Goal: Task Accomplishment & Management: Manage account settings

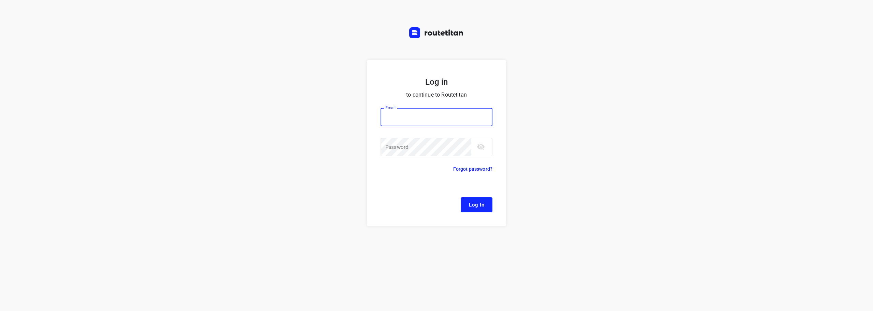
click at [415, 118] on input "email" at bounding box center [437, 117] width 112 height 18
type input "[EMAIL_ADDRESS][DOMAIN_NAME]"
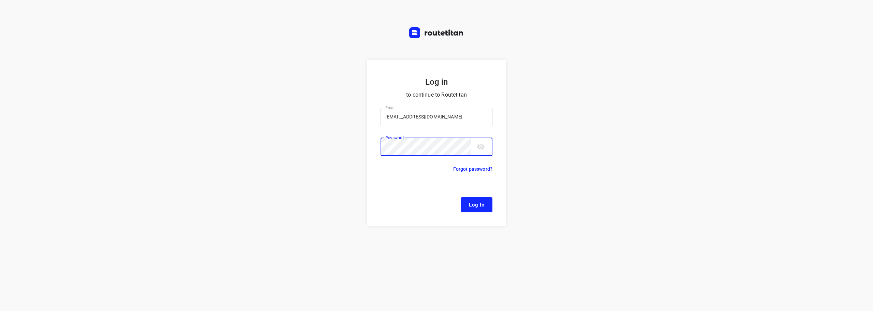
click at [461, 197] on button "Log In" at bounding box center [477, 204] width 32 height 15
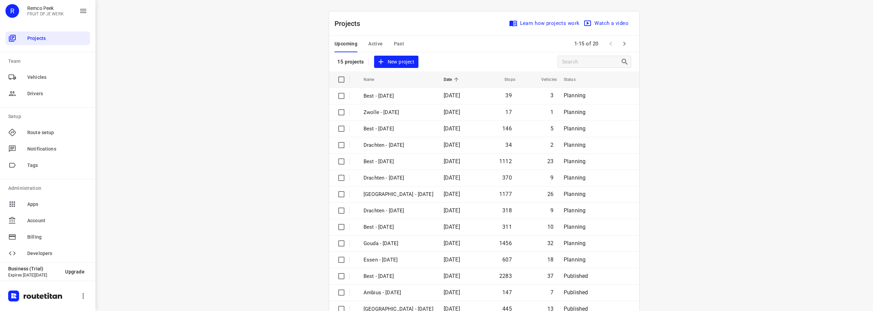
click at [373, 43] on span "Active" at bounding box center [375, 44] width 14 height 9
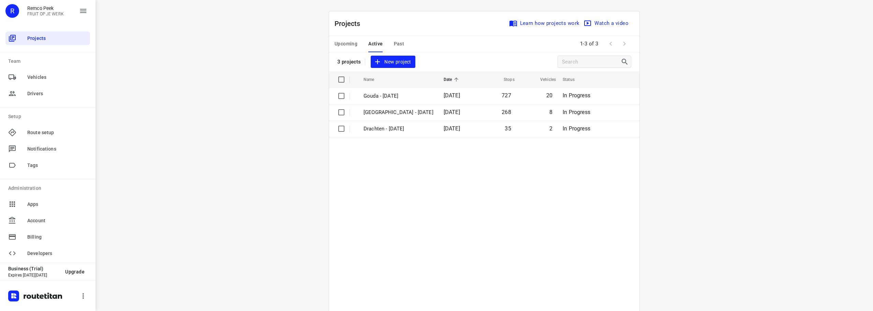
click at [351, 42] on span "Upcoming" at bounding box center [346, 44] width 23 height 9
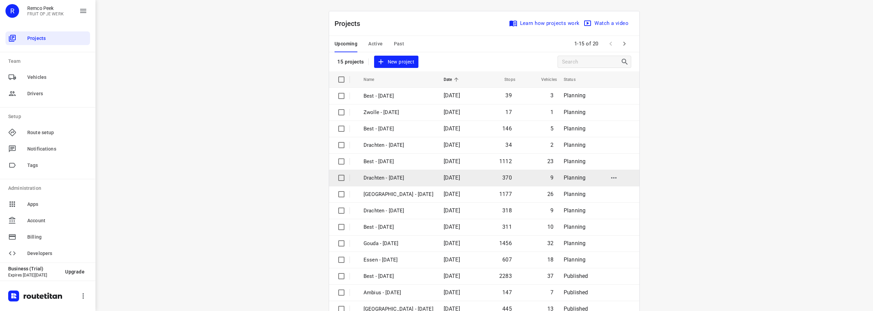
scroll to position [34, 0]
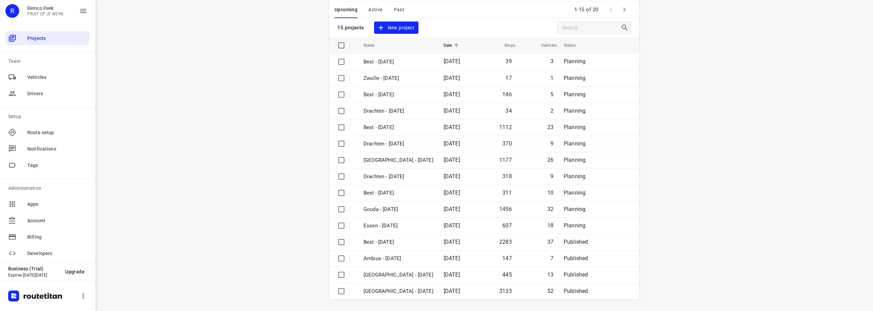
click at [628, 7] on button "button" at bounding box center [625, 10] width 14 height 14
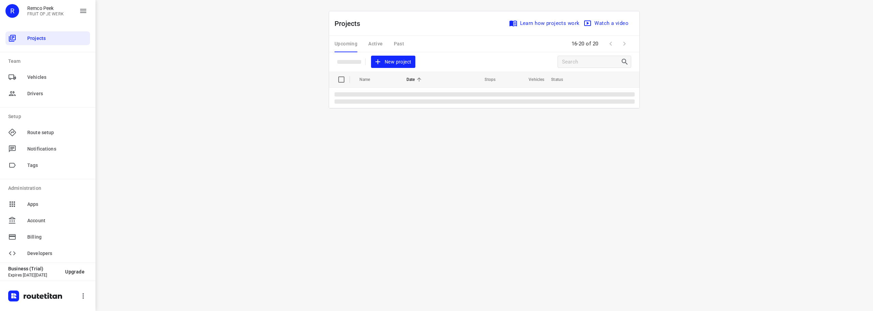
scroll to position [0, 0]
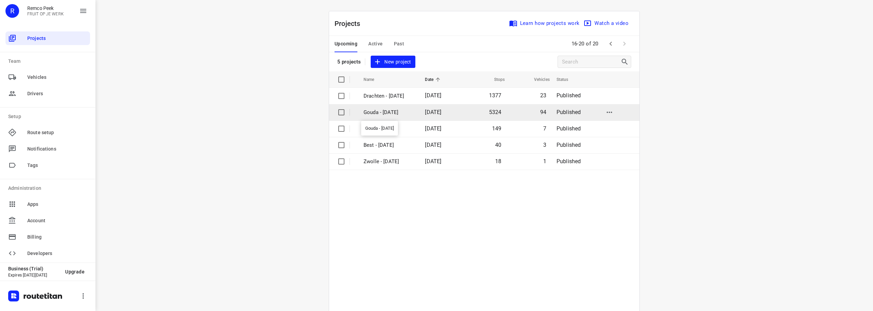
click at [389, 114] on p "Gouda - [DATE]" at bounding box center [389, 112] width 51 height 8
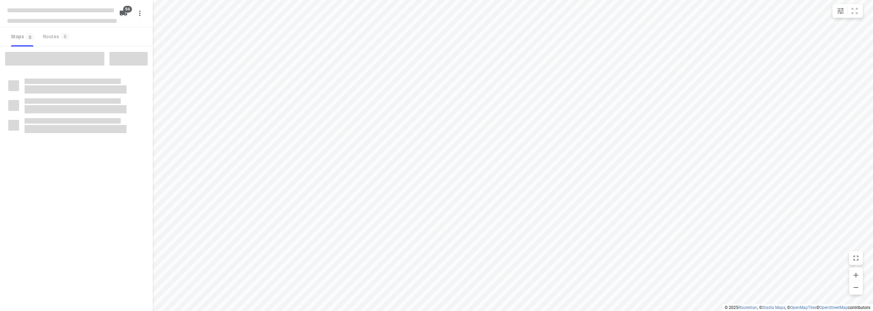
checkbox input "true"
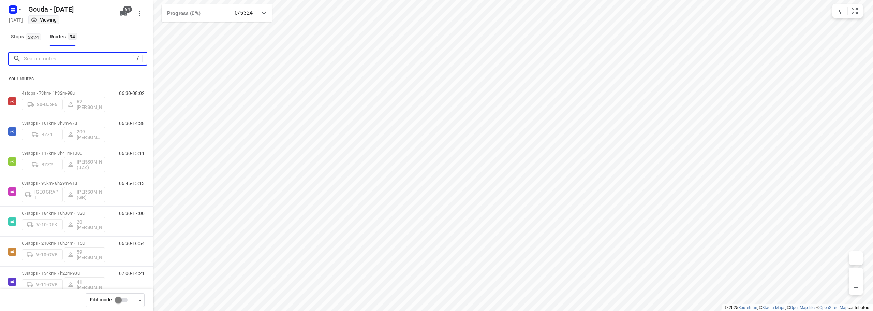
click at [46, 54] on input "Search routes" at bounding box center [78, 59] width 109 height 11
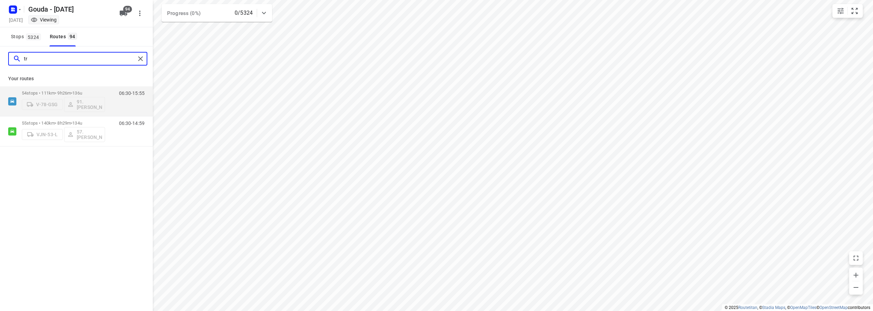
type input "t"
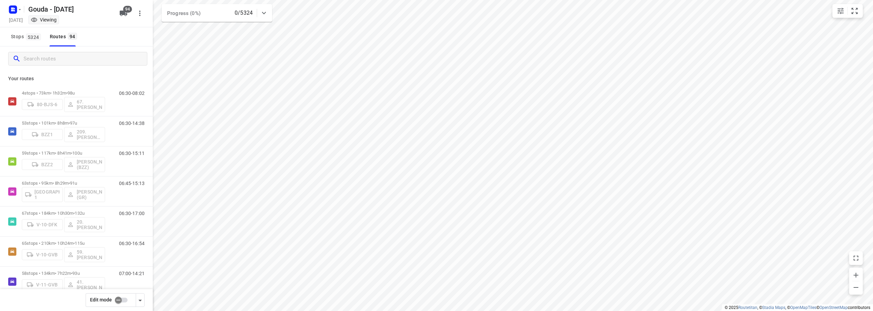
click at [26, 41] on button "Stops 5324" at bounding box center [25, 36] width 35 height 19
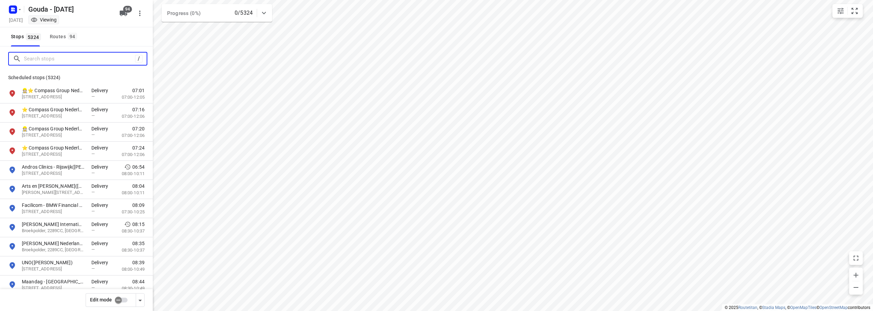
click at [78, 59] on input "Search stops" at bounding box center [79, 59] width 111 height 11
paste input "Fjällräven"
type input "Fjällräven"
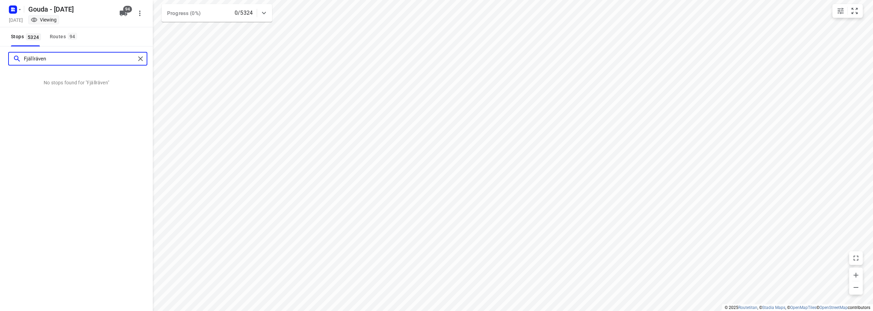
drag, startPoint x: 84, startPoint y: 59, endPoint x: 0, endPoint y: 37, distance: 87.2
click at [0, 37] on div "Gouda - Monday Monday, Oct 06 Viewing 94 Stops 5324 Routes 94 Fjällräven No sto…" at bounding box center [76, 155] width 153 height 311
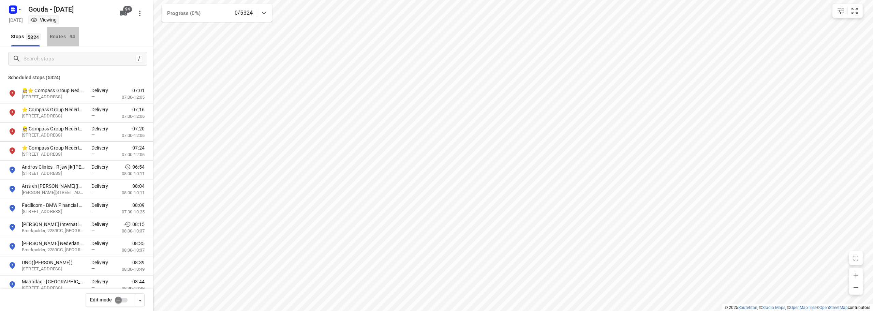
click at [59, 29] on button "Routes 94" at bounding box center [63, 36] width 32 height 19
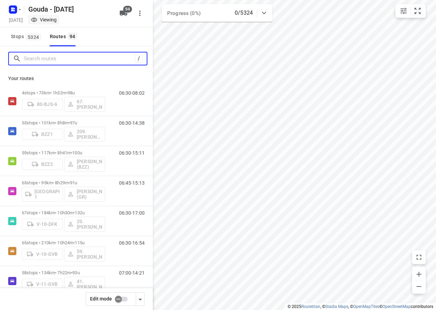
click at [91, 61] on input "Search routes" at bounding box center [79, 59] width 111 height 11
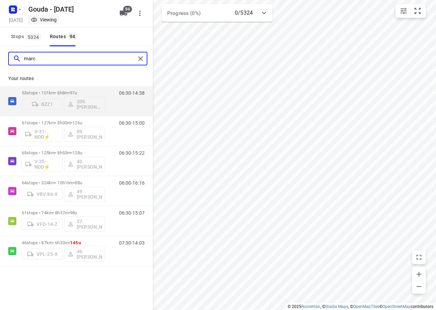
type input "marco"
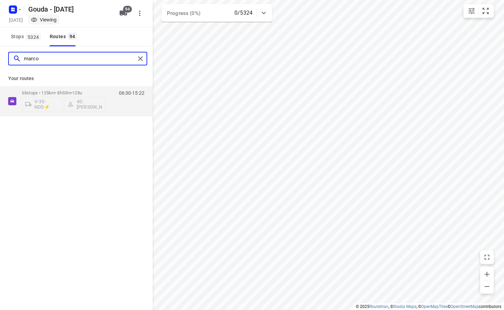
drag, startPoint x: 55, startPoint y: 62, endPoint x: -60, endPoint y: 69, distance: 114.8
click at [0, 69] on html "i © 2025 Routetitan , © Stadia Maps , © OpenMapTiles © OpenStreetMap contributo…" at bounding box center [252, 155] width 504 height 310
type input "r"
type input "marce"
click at [113, 158] on div "marce Your routes 61 stops • 127km • 8h30m • 126u V-31-NDD⚡ 89.Marcel Aerts 06:…" at bounding box center [76, 187] width 153 height 283
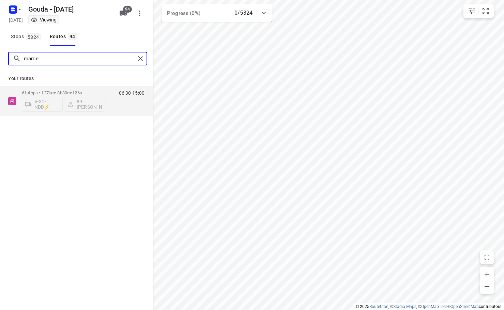
click at [93, 59] on input "marce" at bounding box center [80, 59] width 112 height 11
drag, startPoint x: 93, startPoint y: 59, endPoint x: 16, endPoint y: 62, distance: 77.5
click at [16, 62] on div "maarten" at bounding box center [74, 59] width 122 height 11
type input "j"
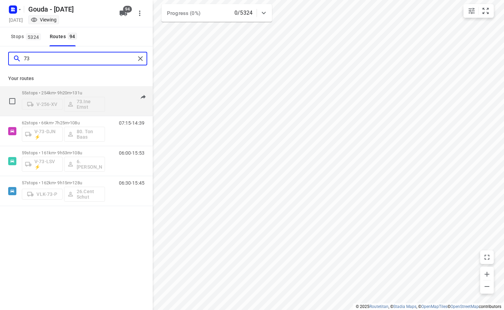
type input "73"
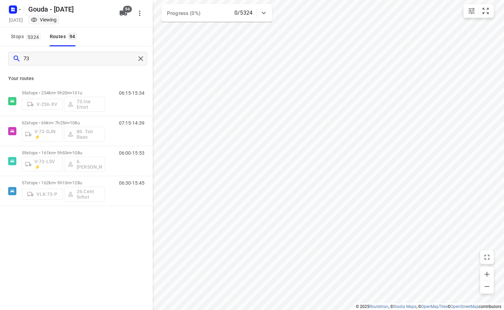
drag, startPoint x: 55, startPoint y: 97, endPoint x: 94, endPoint y: 44, distance: 66.1
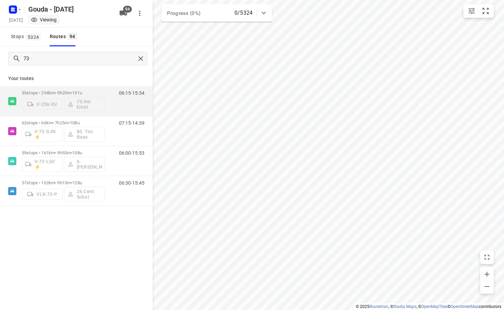
click at [129, 35] on div "Stops 5324 Routes 94" at bounding box center [76, 36] width 153 height 19
drag, startPoint x: 65, startPoint y: 61, endPoint x: -136, endPoint y: 77, distance: 202.2
click at [0, 77] on html "i © 2025 Routetitan , © Stadia Maps , © OpenMapTiles © OpenStreetMap contributo…" at bounding box center [252, 155] width 504 height 310
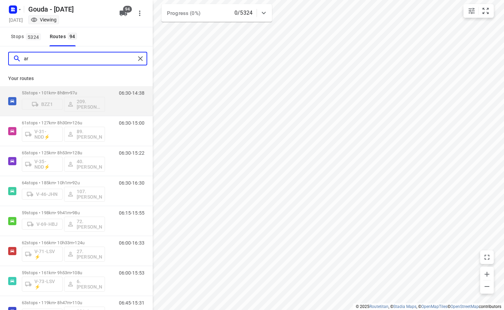
type input "a"
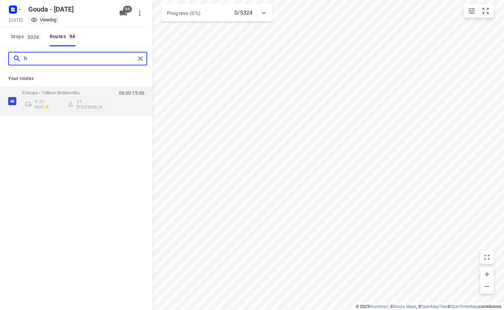
type input "f"
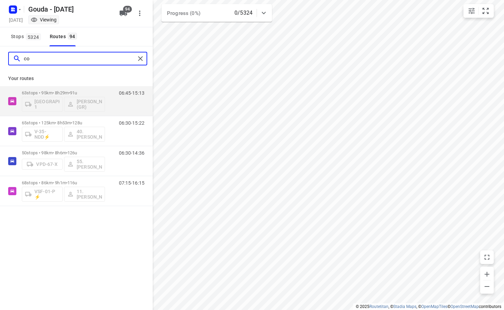
type input "c"
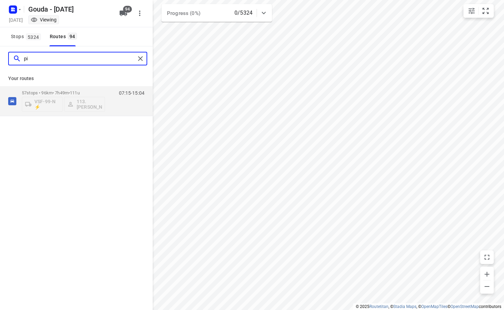
type input "p"
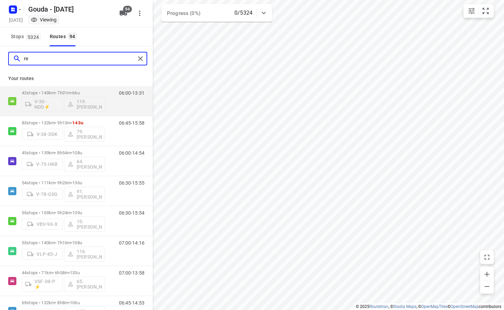
type input "r"
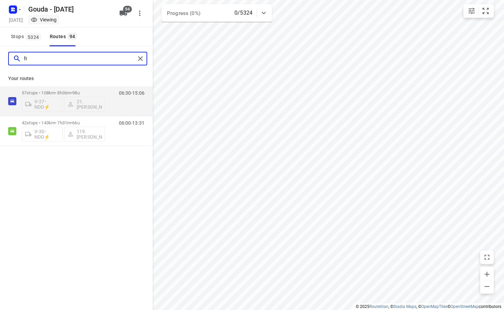
type input "f"
type input "l"
type input "s"
type input "jasper"
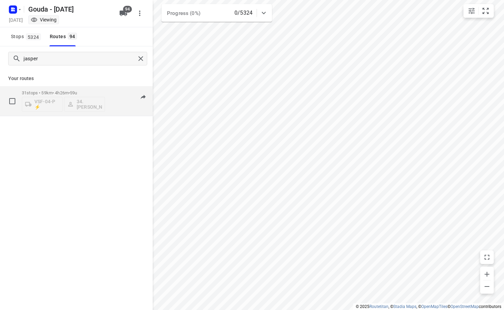
click at [49, 106] on div "VSF-04-P ⚡ 34.Jasper van Vloten" at bounding box center [63, 103] width 83 height 16
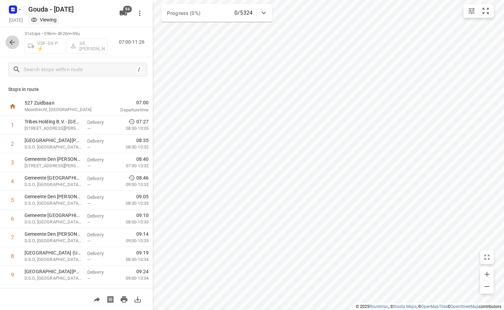
click at [15, 43] on icon "button" at bounding box center [12, 42] width 8 height 8
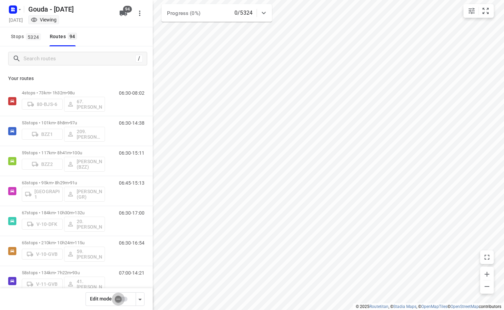
click at [126, 299] on input "checkbox" at bounding box center [118, 299] width 39 height 13
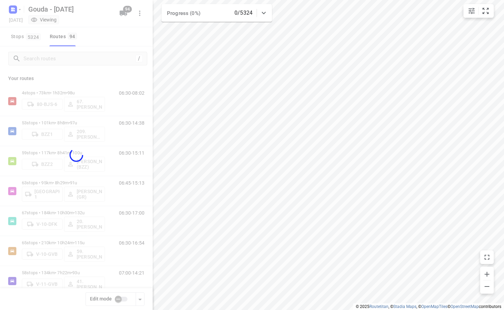
click at [115, 37] on div at bounding box center [76, 155] width 153 height 310
checkbox input "true"
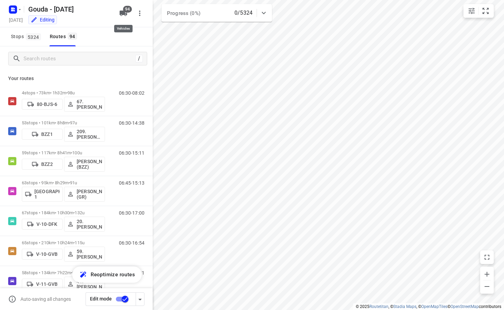
click at [124, 10] on span "94" at bounding box center [127, 9] width 9 height 7
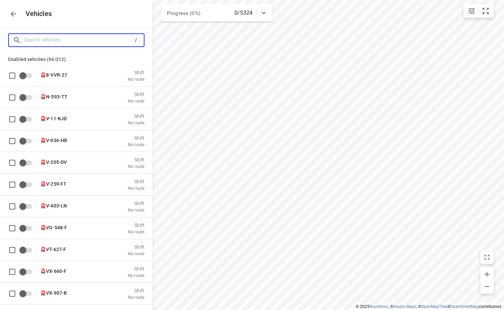
click at [76, 38] on input "Search vehicles" at bounding box center [78, 40] width 108 height 11
type input "h"
checkbox input "false"
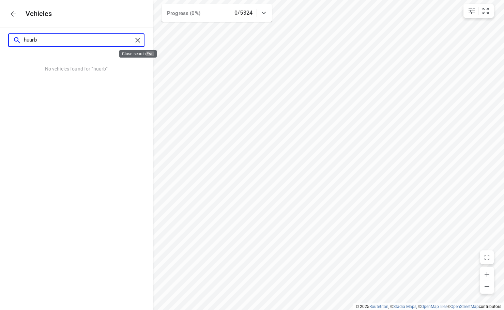
type input "huurb"
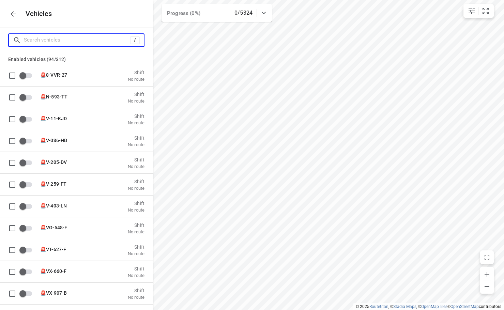
click at [81, 44] on input "Search vehicles" at bounding box center [77, 40] width 106 height 11
type input "s"
checkbox input "true"
checkbox input "false"
type input "sp"
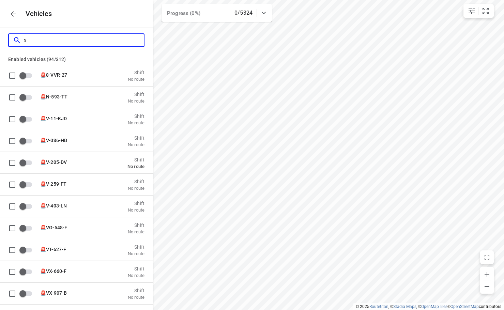
checkbox input "false"
checkbox input "true"
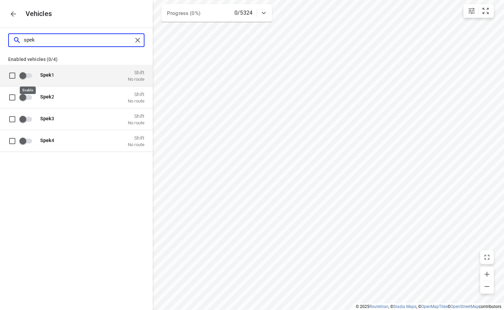
type input "spek"
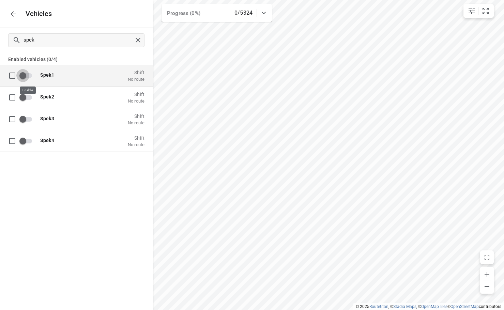
click at [20, 76] on input "grid" at bounding box center [22, 75] width 39 height 13
click at [91, 55] on p "Enabled vehicles (0/4)" at bounding box center [76, 59] width 153 height 12
checkbox input "true"
click at [12, 16] on icon "button" at bounding box center [13, 14] width 8 height 8
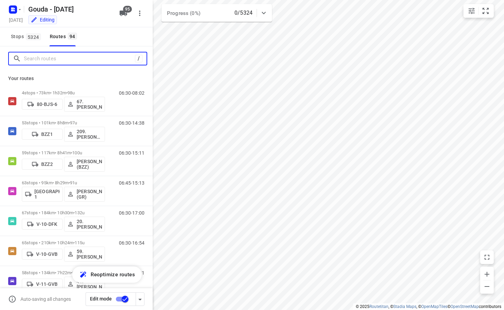
click at [58, 63] on input "Search routes" at bounding box center [79, 59] width 111 height 11
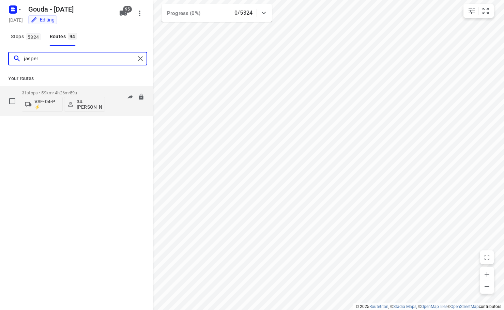
type input "jasper"
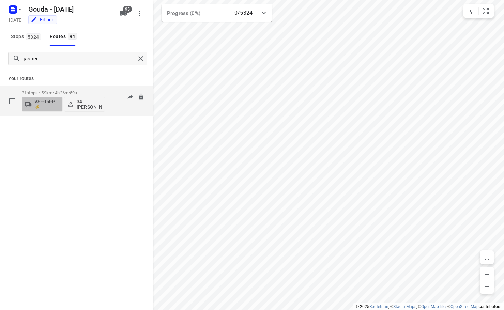
click at [44, 102] on p "VSF-04-P ⚡" at bounding box center [46, 104] width 25 height 11
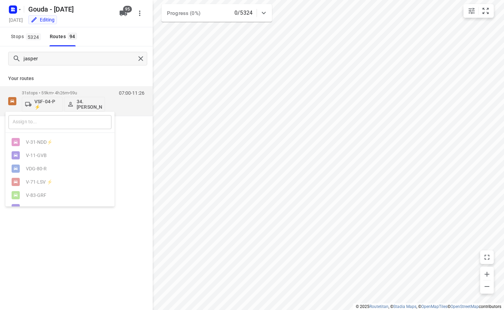
click at [45, 116] on input "text" at bounding box center [60, 122] width 103 height 14
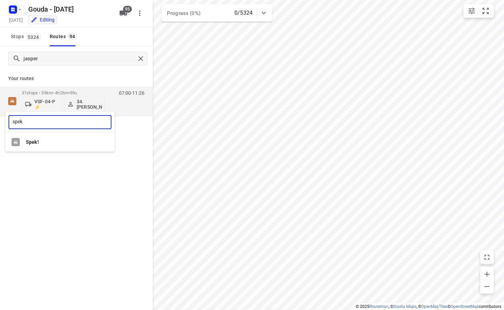
type input "spek"
click at [52, 139] on div "Spek 1" at bounding box center [62, 141] width 72 height 5
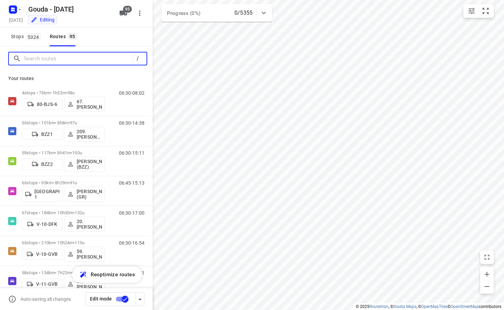
click at [73, 60] on input "Search routes" at bounding box center [78, 59] width 109 height 11
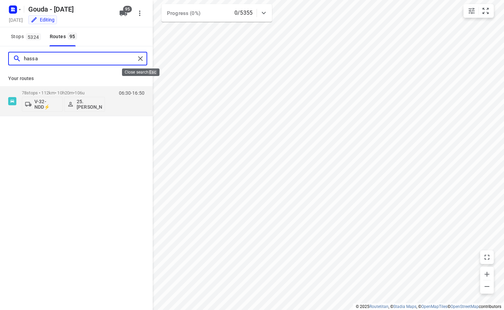
type input "hassa"
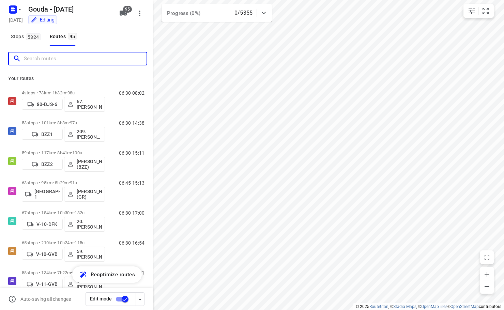
drag, startPoint x: 65, startPoint y: 57, endPoint x: 124, endPoint y: 39, distance: 61.8
click at [71, 55] on input "Search routes" at bounding box center [85, 59] width 123 height 11
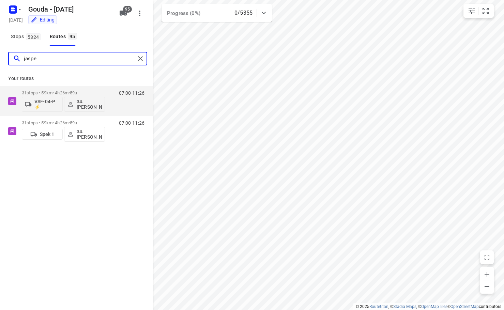
type input "jaspe"
click at [119, 34] on div "Stops 5324 Routes 95" at bounding box center [76, 36] width 153 height 19
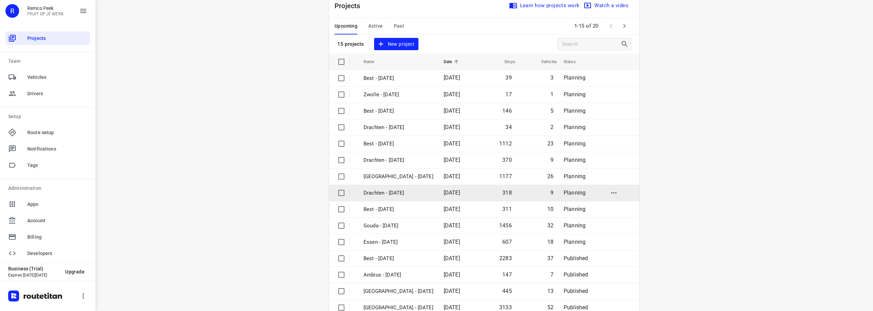
scroll to position [34, 0]
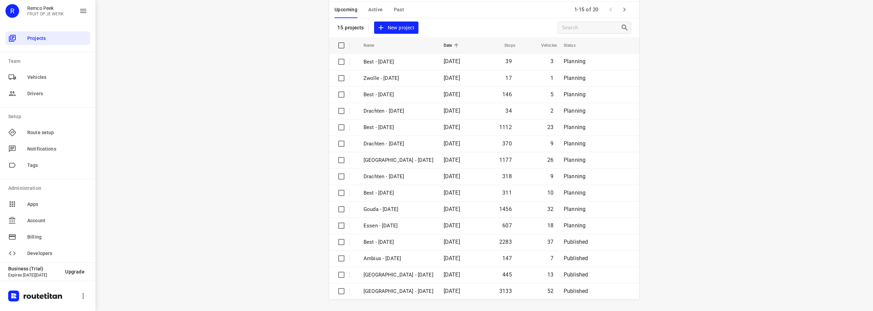
click at [629, 8] on span at bounding box center [625, 10] width 14 height 14
click at [626, 8] on button "button" at bounding box center [625, 10] width 14 height 14
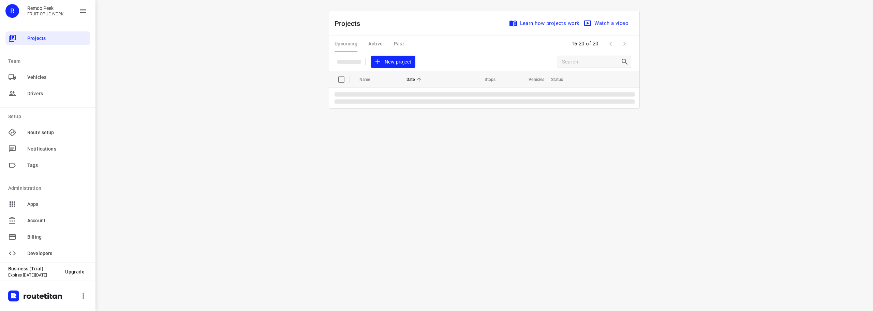
scroll to position [0, 0]
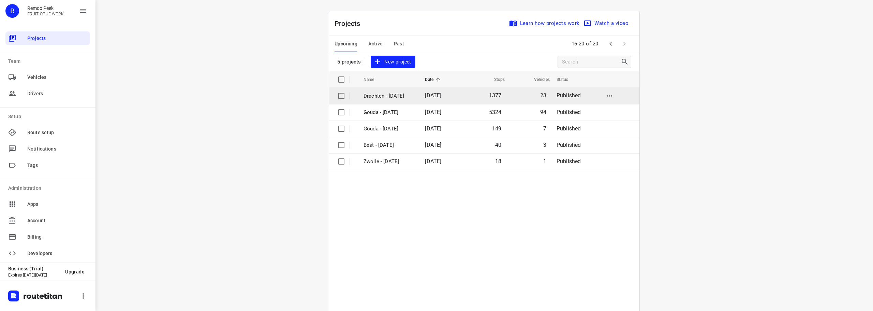
drag, startPoint x: 405, startPoint y: 229, endPoint x: 506, endPoint y: 94, distance: 169.0
click at [405, 217] on table "Name Date Stops Vehicles Status Drachten - Monday 06 Oct 2025 1377 23 Published…" at bounding box center [484, 210] width 310 height 278
click at [609, 43] on icon "button" at bounding box center [611, 44] width 8 height 8
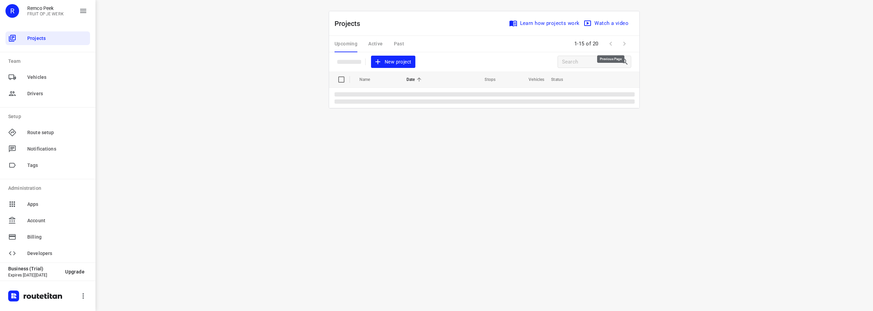
click at [731, 194] on div "i © 2025 Routetitan , © Stadia Maps , © OpenMapTiles © OpenStreetMap contributo…" at bounding box center [484, 155] width 778 height 311
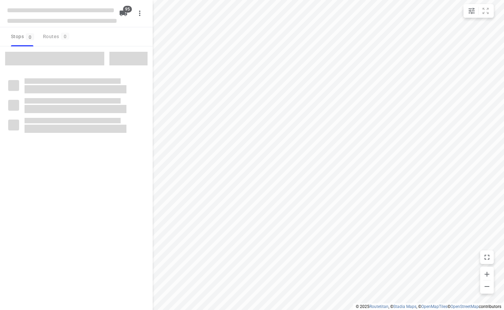
checkbox input "true"
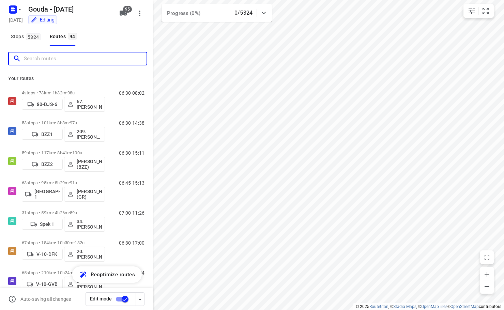
click at [35, 62] on input "Search routes" at bounding box center [85, 59] width 123 height 11
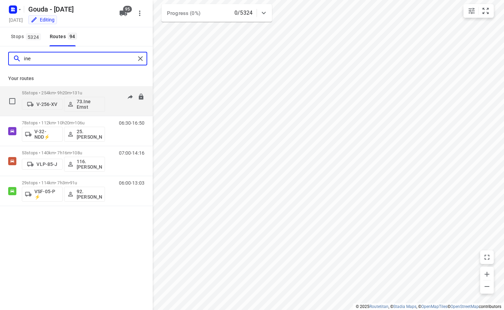
type input "ine"
click at [69, 89] on div "55 stops • 254km • 9h20m • 131u V-256-XV 73.Ine Ernst" at bounding box center [63, 101] width 83 height 28
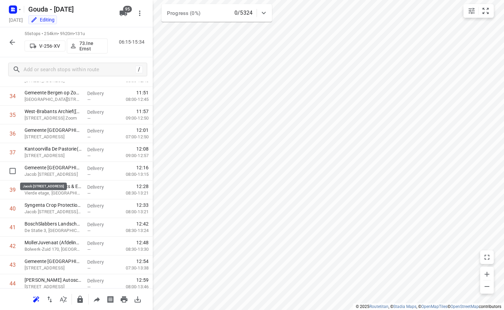
scroll to position [878, 0]
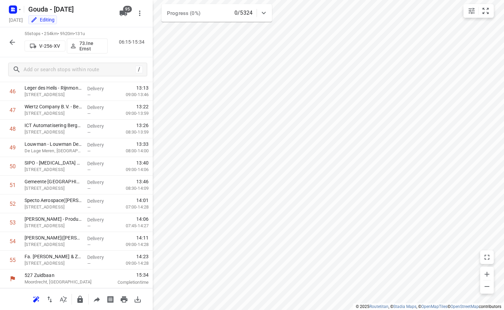
click at [9, 36] on button "button" at bounding box center [12, 42] width 14 height 14
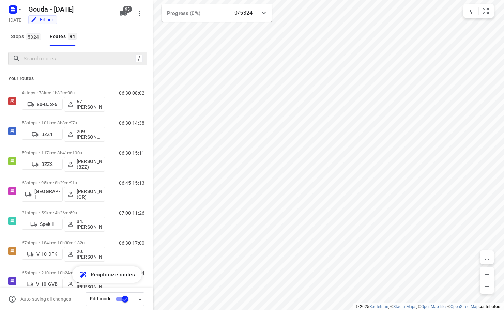
click at [70, 64] on div "/" at bounding box center [77, 59] width 139 height 14
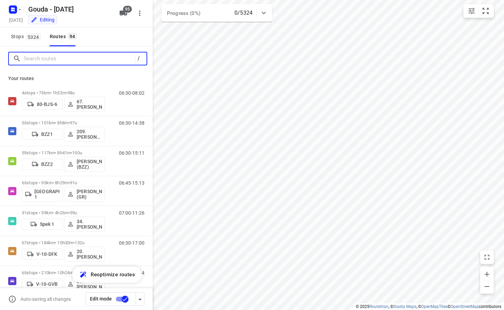
drag, startPoint x: 97, startPoint y: 57, endPoint x: 104, endPoint y: 56, distance: 7.0
click at [97, 57] on input "Search routes" at bounding box center [79, 59] width 111 height 11
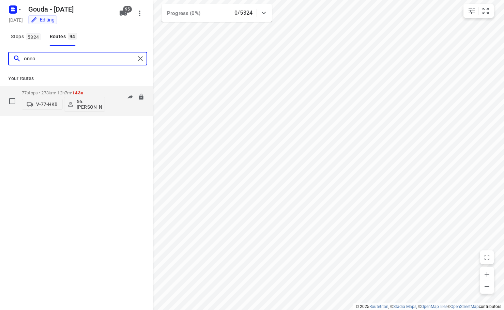
type input "onno"
click at [83, 95] on span "143u" at bounding box center [77, 92] width 11 height 5
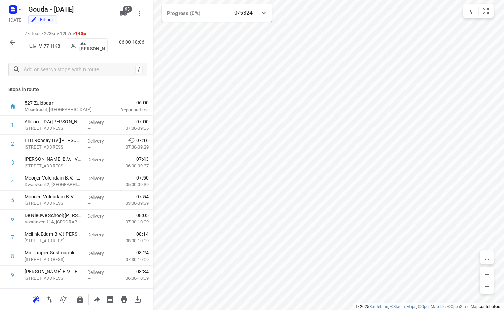
click at [14, 41] on icon "button" at bounding box center [12, 42] width 8 height 8
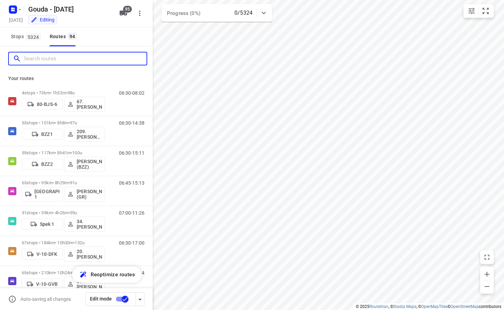
click at [52, 60] on input "Search routes" at bounding box center [85, 59] width 123 height 11
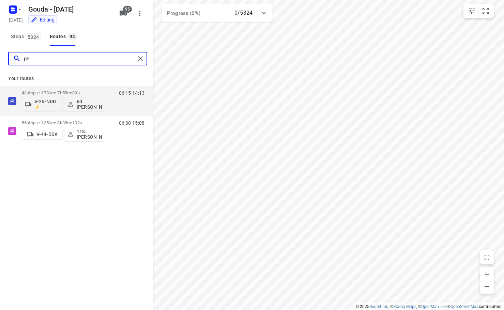
type input "p"
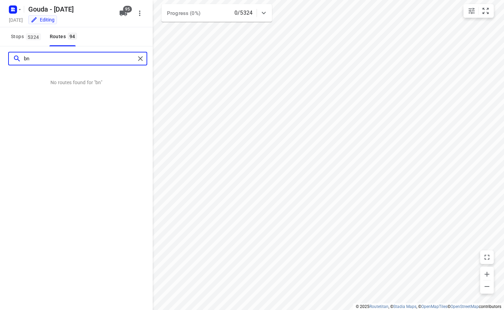
type input "b"
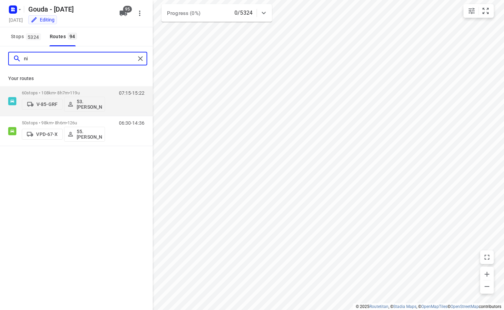
type input "n"
type input "a"
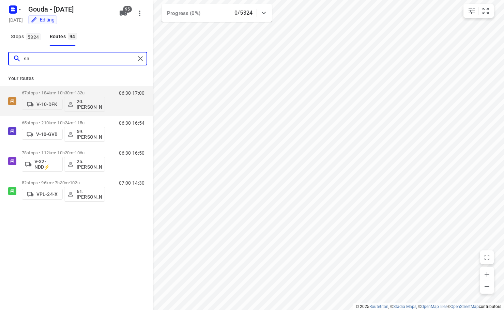
type input "s"
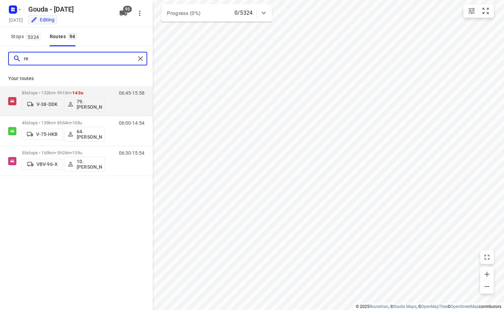
type input "r"
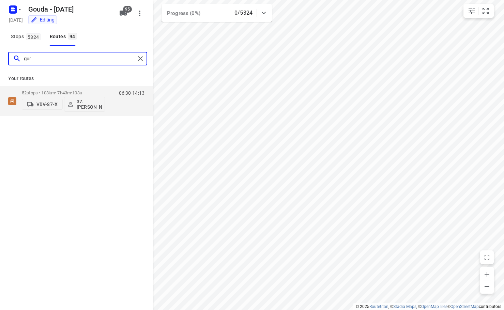
type input "gur"
click at [70, 171] on div "gur Your routes 52 stops • 108km • 7h43m • 103u VBV-87-X 37.Gursel Sonmez 06:30…" at bounding box center [76, 187] width 153 height 283
click at [48, 108] on button "VBV-87-X" at bounding box center [42, 104] width 41 height 11
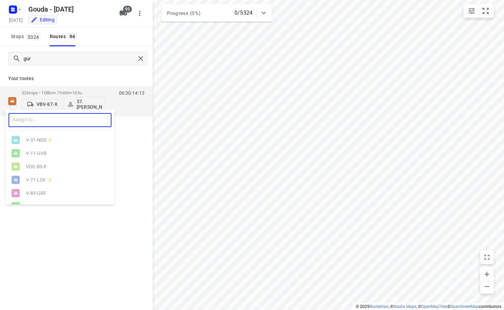
click at [49, 123] on input "text" at bounding box center [60, 120] width 103 height 14
type input "04"
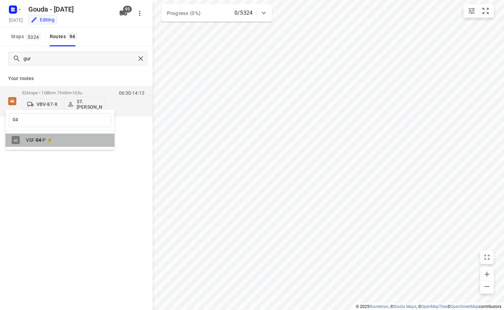
click at [56, 137] on div "VSF- 04 -P ⚡" at bounding box center [59, 140] width 109 height 13
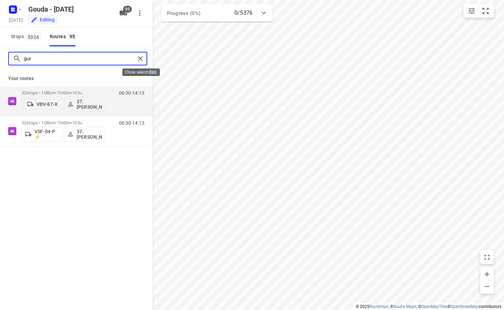
click at [108, 58] on input "gur" at bounding box center [80, 59] width 112 height 11
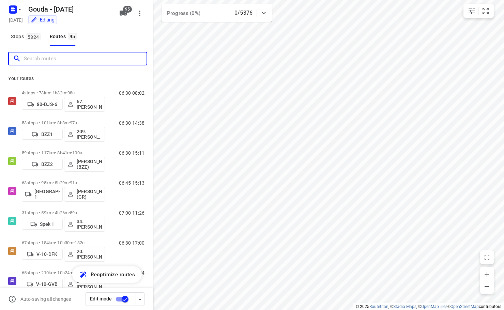
click at [108, 58] on input "Search routes" at bounding box center [85, 59] width 123 height 11
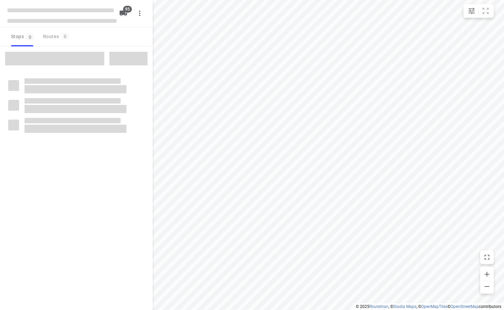
click at [82, 33] on div "Stops 0 Routes 0" at bounding box center [76, 36] width 153 height 19
checkbox input "true"
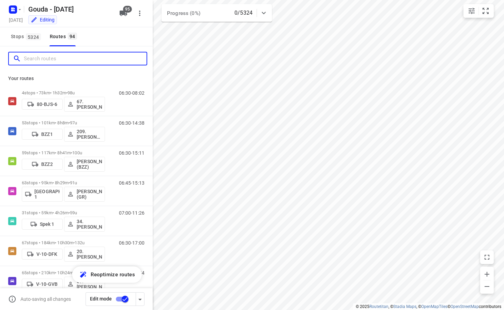
drag, startPoint x: 83, startPoint y: 58, endPoint x: 104, endPoint y: 23, distance: 40.7
click at [85, 56] on input "Search routes" at bounding box center [85, 59] width 123 height 11
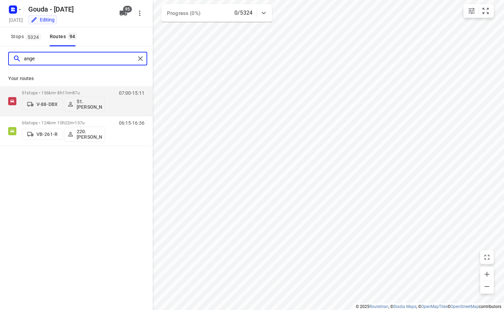
type input "angel"
drag, startPoint x: 74, startPoint y: 59, endPoint x: 108, endPoint y: 13, distance: 57.8
click at [3, 65] on div "angel" at bounding box center [76, 58] width 153 height 25
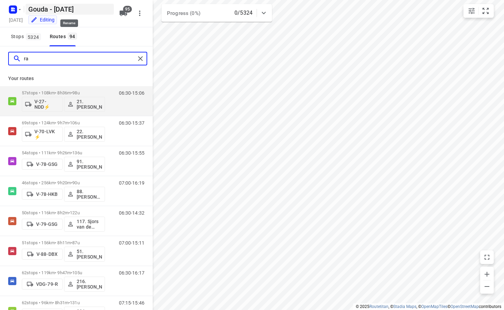
type input "ray"
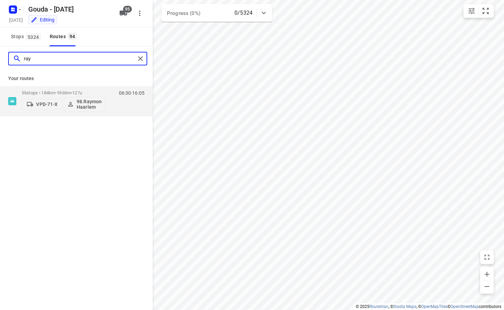
drag, startPoint x: 57, startPoint y: 58, endPoint x: -34, endPoint y: 59, distance: 91.1
click at [0, 59] on html "i © 2025 Routetitan , © Stadia Maps , © OpenMapTiles © OpenStreetMap contributo…" at bounding box center [252, 155] width 504 height 310
type input "t"
type input "l"
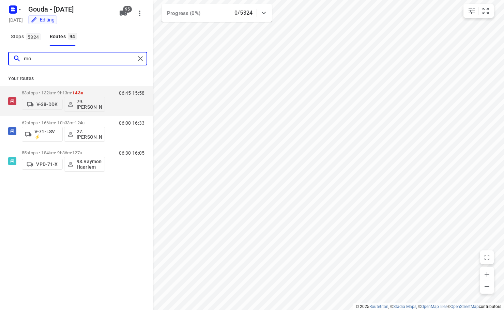
type input "m"
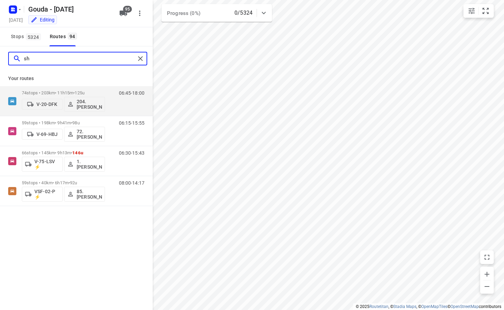
type input "s"
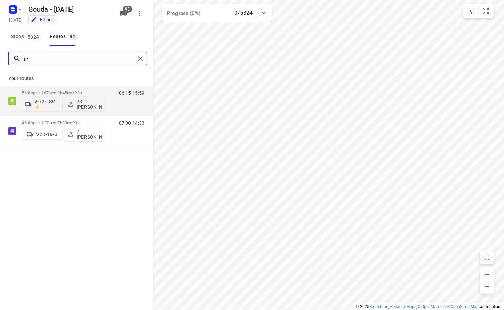
type input "j"
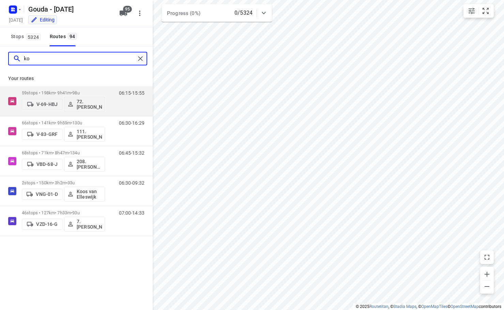
type input "k"
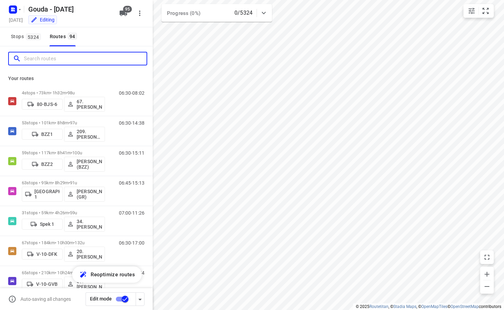
click at [58, 59] on input "Search routes" at bounding box center [85, 59] width 123 height 11
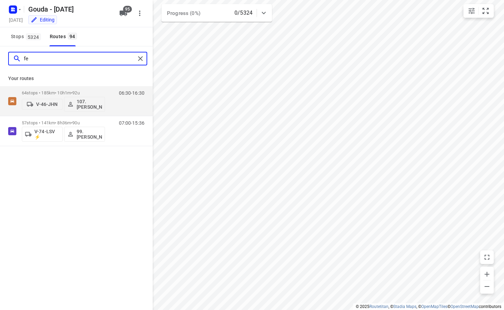
type input "f"
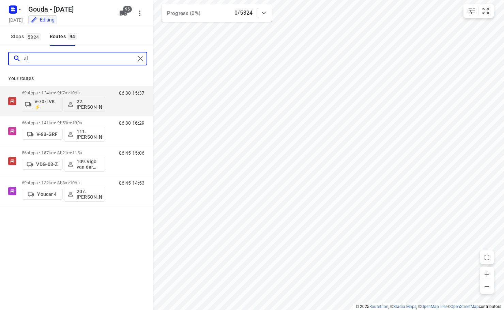
type input "a"
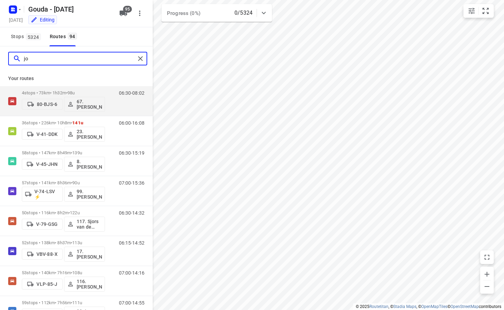
type input "j"
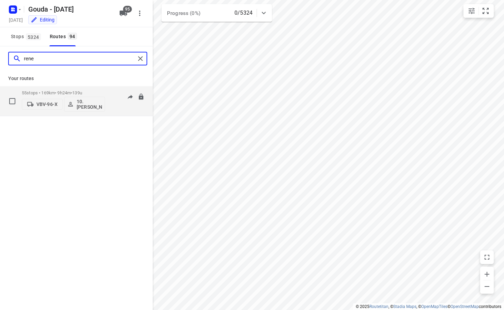
type input "rene"
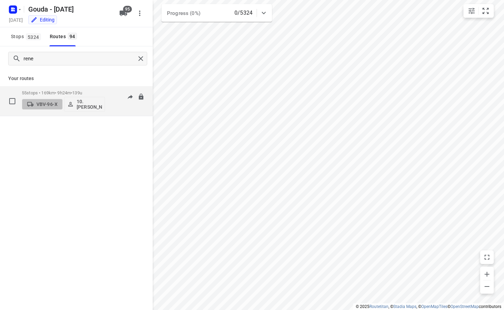
click at [42, 104] on p "VBV-96-X" at bounding box center [46, 104] width 21 height 5
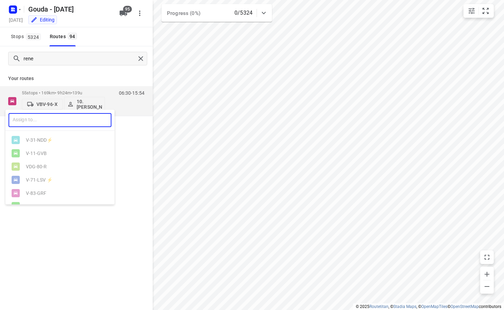
click at [48, 123] on input "text" at bounding box center [60, 120] width 103 height 14
type input "26"
click at [73, 67] on div at bounding box center [252, 155] width 504 height 310
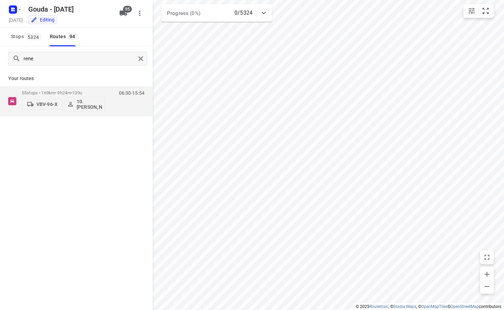
click at [121, 13] on icon "button" at bounding box center [124, 13] width 8 height 5
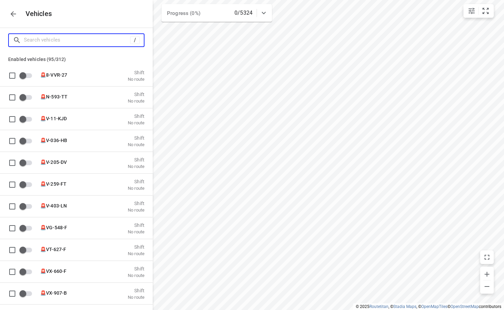
click at [98, 41] on input "Search vehicles" at bounding box center [77, 40] width 106 height 11
type input "2"
checkbox input "true"
checkbox input "false"
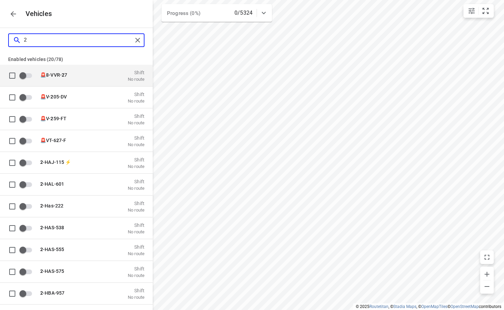
type input "26"
checkbox input "true"
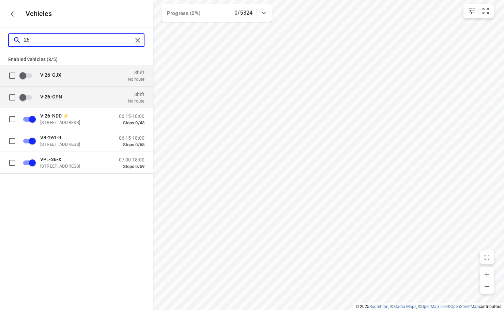
type input "26"
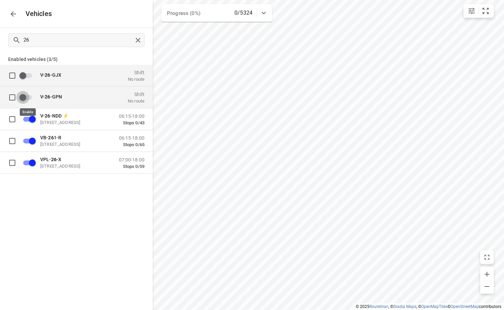
click at [29, 102] on input "grid" at bounding box center [22, 97] width 39 height 13
checkbox input "true"
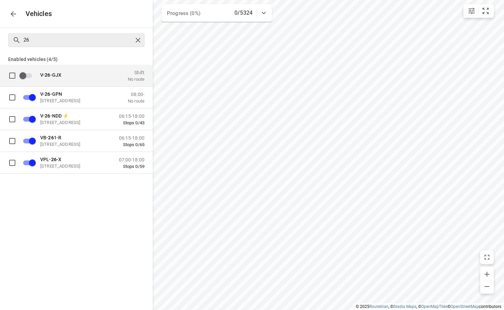
drag, startPoint x: 86, startPoint y: 56, endPoint x: 118, endPoint y: 43, distance: 35.0
click at [89, 56] on p "Enabled vehicles (4/5)" at bounding box center [76, 59] width 153 height 12
checkbox input "false"
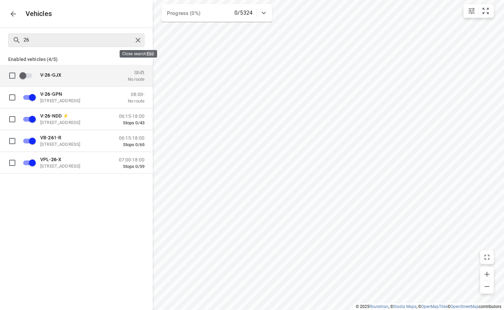
checkbox input "false"
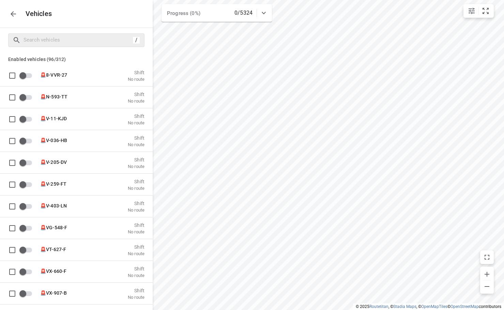
click at [13, 14] on icon "button" at bounding box center [13, 13] width 5 height 5
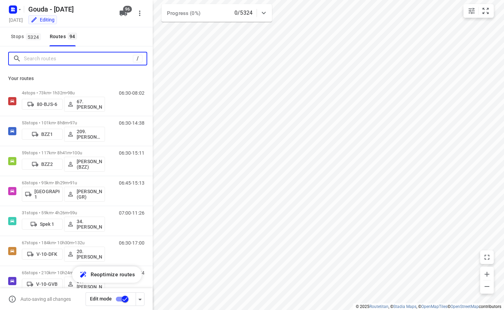
click at [61, 62] on input "Search routes" at bounding box center [78, 59] width 109 height 11
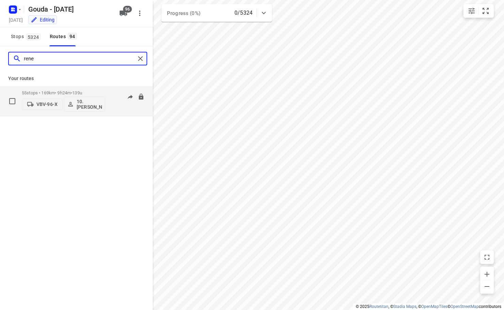
type input "rene"
click at [45, 101] on button "VBV-96-X" at bounding box center [42, 104] width 41 height 11
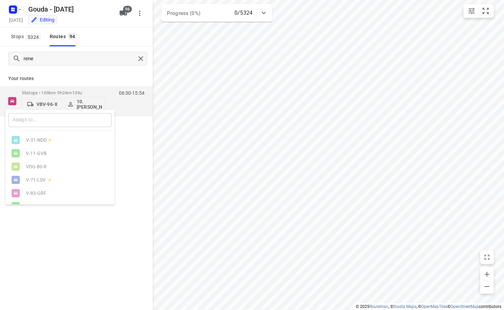
click at [46, 119] on input "text" at bounding box center [60, 120] width 103 height 14
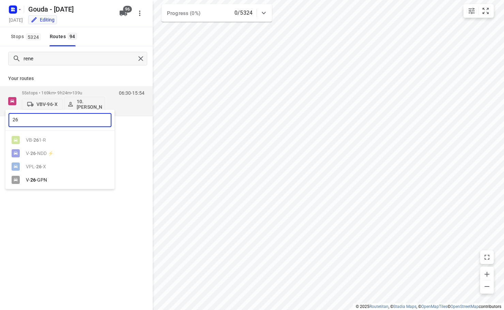
type input "26"
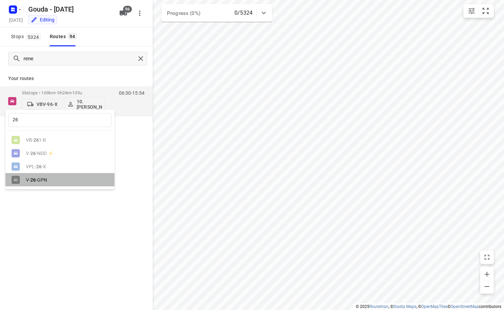
click at [43, 177] on div "V- 26 -GPN" at bounding box center [59, 179] width 109 height 13
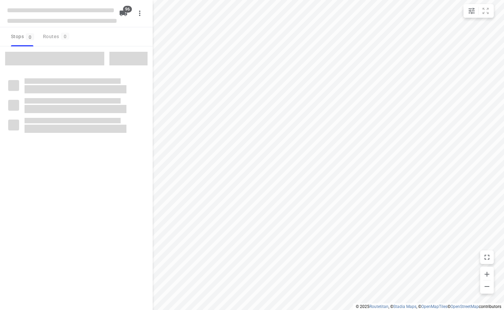
click at [98, 44] on div "Stops 0 Routes 0" at bounding box center [76, 36] width 153 height 19
checkbox input "true"
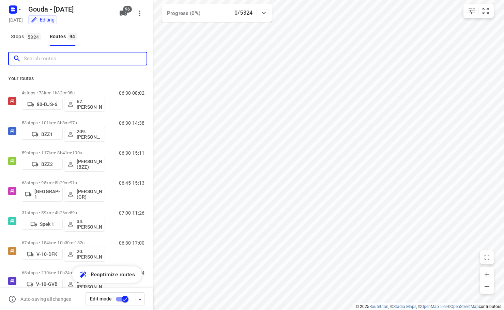
drag, startPoint x: 90, startPoint y: 60, endPoint x: 118, endPoint y: 37, distance: 35.6
click at [90, 60] on input "Search routes" at bounding box center [85, 59] width 123 height 11
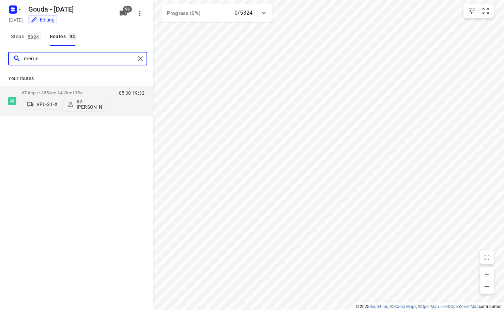
drag, startPoint x: 59, startPoint y: 60, endPoint x: -60, endPoint y: 59, distance: 119.4
click at [0, 59] on html "i © 2025 Routetitan , © Stadia Maps , © OpenMapTiles © OpenStreetMap contributo…" at bounding box center [252, 155] width 504 height 310
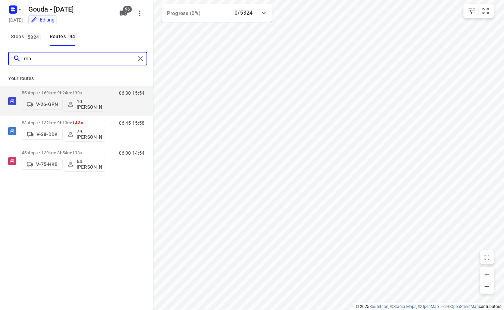
type input "rene"
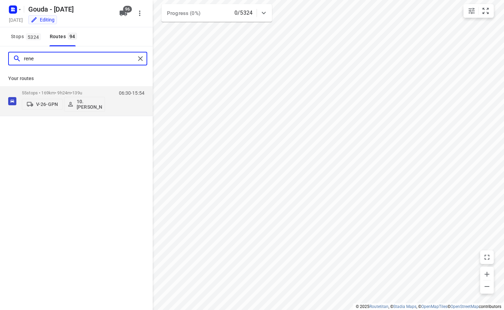
drag, startPoint x: 95, startPoint y: 58, endPoint x: -247, endPoint y: 80, distance: 343.5
click at [0, 80] on html "i © 2025 Routetitan , © Stadia Maps , © OpenMapTiles © OpenStreetMap contributo…" at bounding box center [252, 155] width 504 height 310
type input "wessel"
drag, startPoint x: 59, startPoint y: 62, endPoint x: -90, endPoint y: 69, distance: 149.2
click at [0, 69] on html "i © 2025 Routetitan , © Stadia Maps , © OpenMapTiles © OpenStreetMap contributo…" at bounding box center [252, 155] width 504 height 310
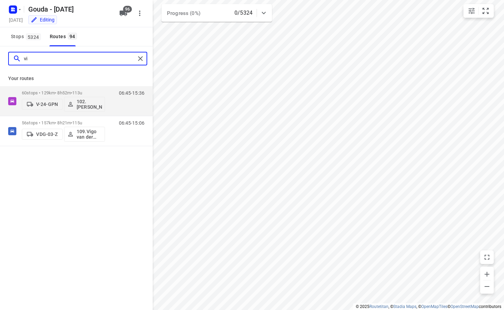
type input "v"
type input "i"
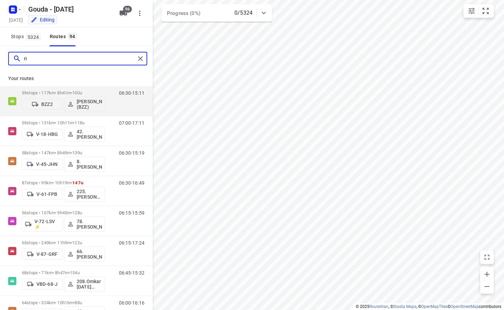
type input "r"
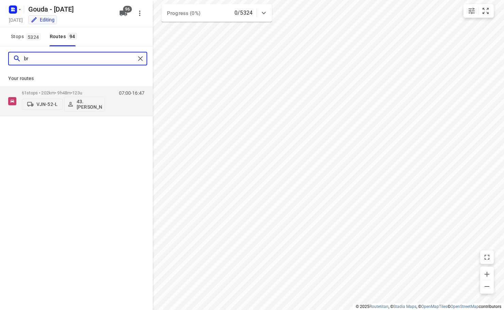
type input "b"
type input "s"
type input "h"
type input "w"
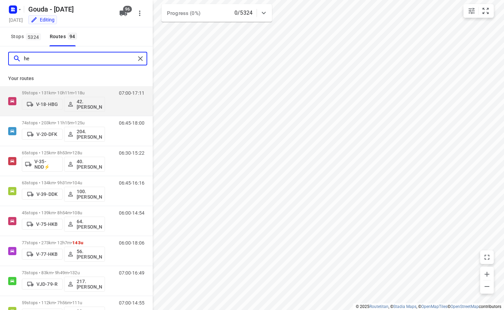
type input "h"
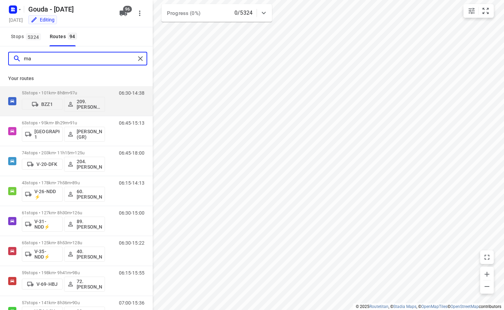
type input "m"
type input "d"
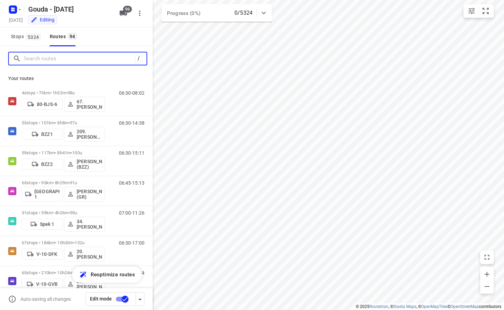
drag, startPoint x: 46, startPoint y: 58, endPoint x: 54, endPoint y: 67, distance: 11.8
click at [46, 58] on input "Search routes" at bounding box center [79, 59] width 111 height 11
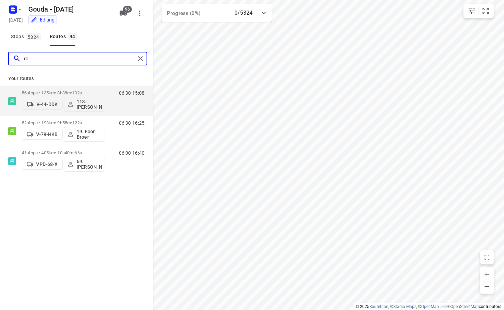
type input "r"
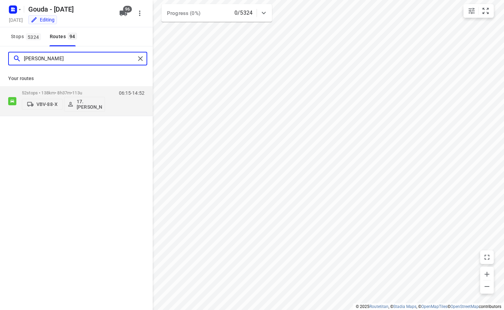
type input "erwin"
click at [122, 6] on div "Gouda - Monday Monday, Oct 06 Editing 96" at bounding box center [76, 13] width 153 height 27
click at [123, 9] on icon "button" at bounding box center [123, 13] width 8 height 8
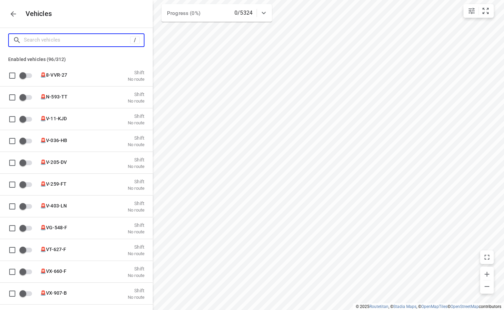
click at [65, 41] on input "Search vehicles" at bounding box center [77, 40] width 106 height 11
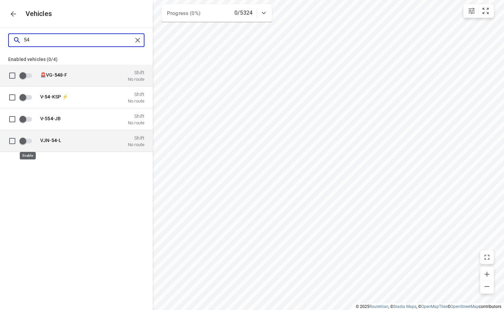
type input "54"
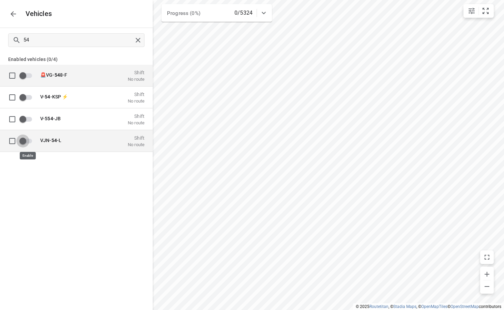
click at [25, 140] on input "grid" at bounding box center [22, 140] width 39 height 13
click at [62, 198] on div "54 Enabled vehicles (0/4) 🚨VG- 54 8-F Shift No route V- 54 -KSP ⚡ Shift No rout…" at bounding box center [76, 183] width 153 height 310
checkbox input "true"
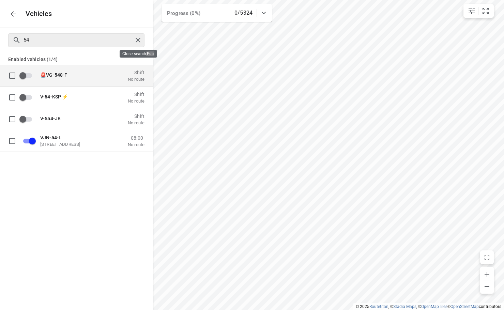
checkbox input "false"
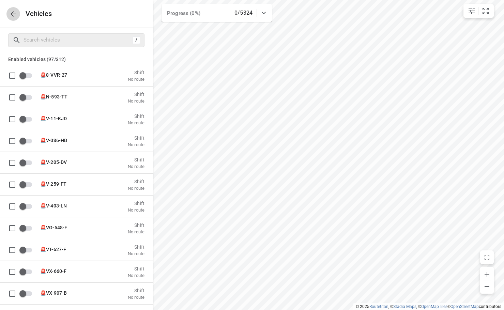
click at [15, 16] on icon "button" at bounding box center [13, 14] width 8 height 8
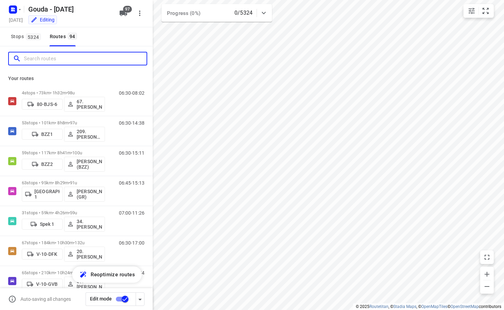
click at [47, 63] on input "Search routes" at bounding box center [85, 59] width 123 height 11
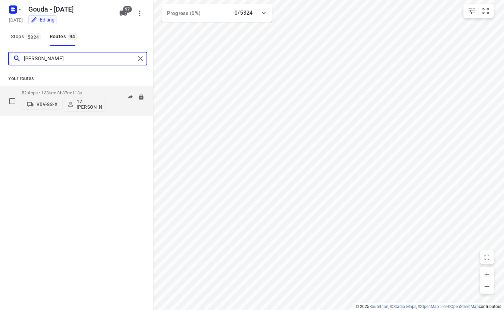
type input "erwin"
click at [44, 107] on span "VBV-88-X" at bounding box center [42, 104] width 35 height 7
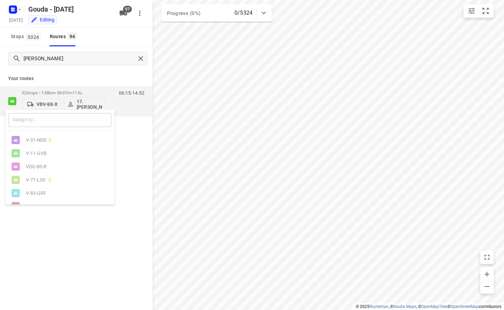
click at [44, 122] on input "text" at bounding box center [60, 120] width 103 height 14
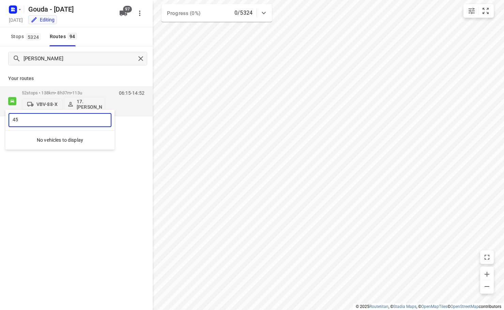
type input "4"
type input "54"
click at [63, 146] on div "VJN- 54 -L" at bounding box center [59, 140] width 109 height 13
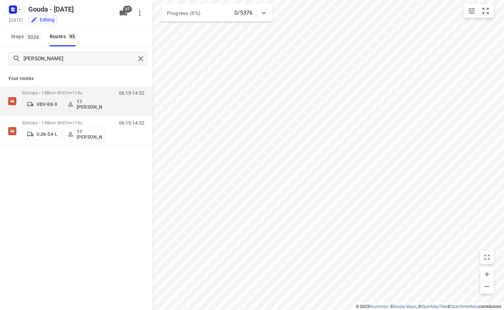
click at [70, 192] on div "erwin Your routes 52 stops • 138km • 8h37m • 113u VBV-88-X 17. Erwin de Jonge 0…" at bounding box center [76, 187] width 153 height 283
drag, startPoint x: 58, startPoint y: 57, endPoint x: -139, endPoint y: 81, distance: 198.6
click at [0, 81] on html "i © 2025 Routetitan , © Stadia Maps , © OpenMapTiles © OpenStreetMap contributo…" at bounding box center [252, 155] width 504 height 310
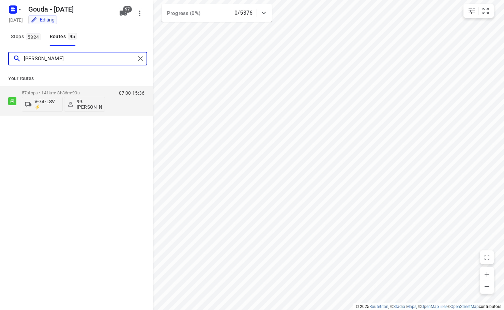
drag, startPoint x: 56, startPoint y: 62, endPoint x: -93, endPoint y: 65, distance: 149.4
click at [0, 65] on html "i © 2025 Routetitan , © Stadia Maps , © OpenMapTiles © OpenStreetMap contributo…" at bounding box center [252, 155] width 504 height 310
type input "erw"
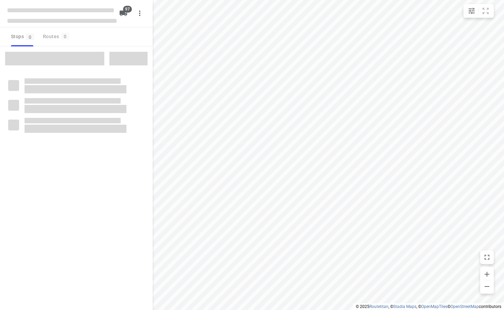
checkbox input "true"
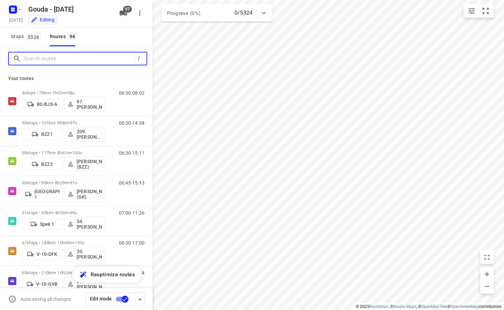
click at [79, 62] on input "Search routes" at bounding box center [79, 59] width 111 height 11
click at [102, 39] on div "Stops 5324 Routes 94" at bounding box center [76, 36] width 153 height 19
click at [104, 38] on div "Stops 5324 Routes 94" at bounding box center [76, 36] width 153 height 19
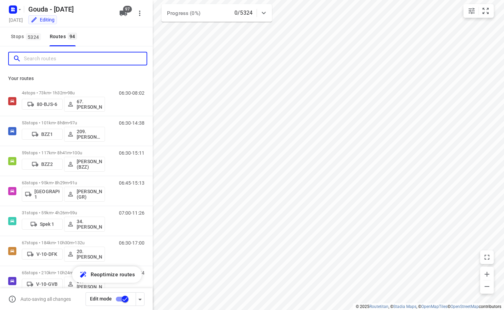
click at [76, 57] on input "Search routes" at bounding box center [85, 59] width 123 height 11
click at [95, 38] on div "Stops 5324 Routes 94" at bounding box center [76, 36] width 153 height 19
click at [78, 50] on div "/" at bounding box center [76, 58] width 153 height 25
click at [76, 56] on input "Search routes" at bounding box center [79, 59] width 111 height 11
click at [99, 43] on div "Stops 5324 Routes 94" at bounding box center [76, 36] width 153 height 19
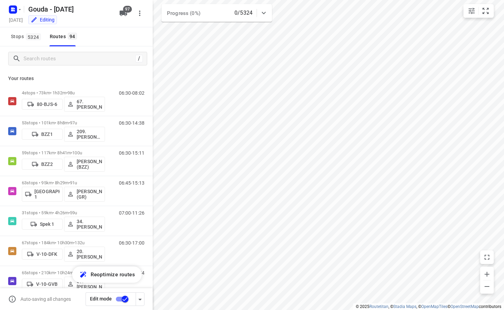
click at [99, 43] on div "Stops 5324 Routes 94" at bounding box center [76, 36] width 153 height 19
click at [105, 39] on div "Stops 5324 Routes 94" at bounding box center [76, 36] width 153 height 19
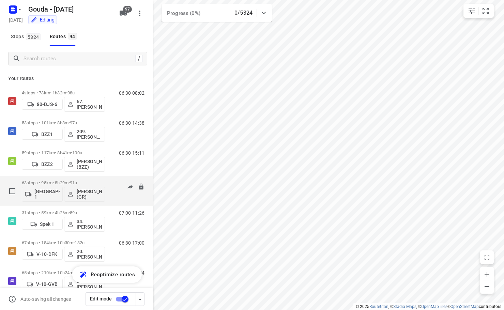
click at [21, 202] on div "63 stops • 95km • 8h29m • 91u Gemeente Rotterdam 1 Glenn Coomans (GR) 06:45-15:…" at bounding box center [76, 191] width 153 height 30
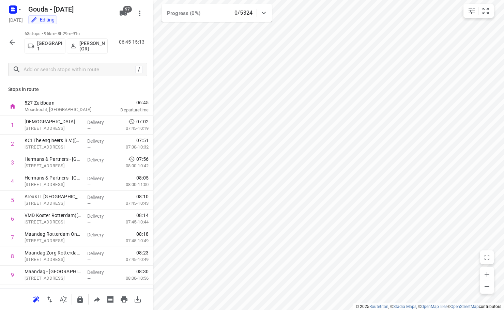
click at [13, 40] on icon "button" at bounding box center [12, 42] width 8 height 8
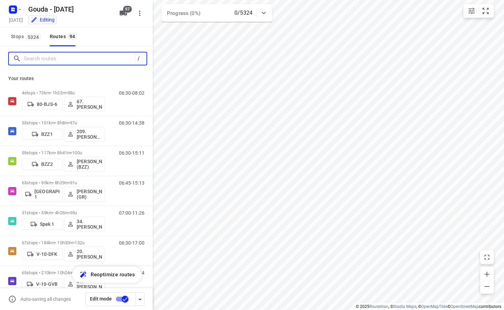
click at [54, 58] on input "Search routes" at bounding box center [79, 59] width 111 height 11
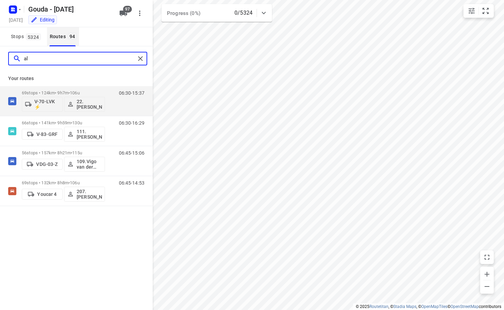
type input "a"
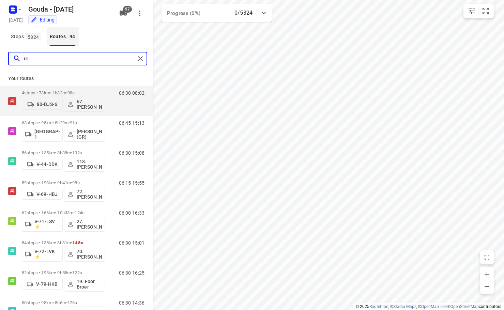
type input "r"
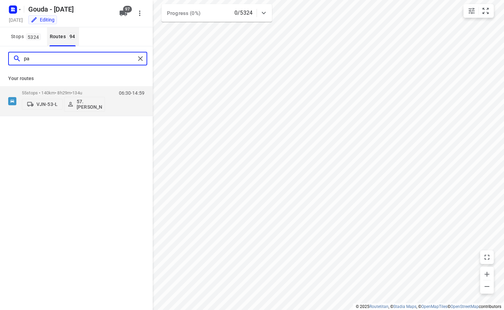
type input "p"
type input "maris"
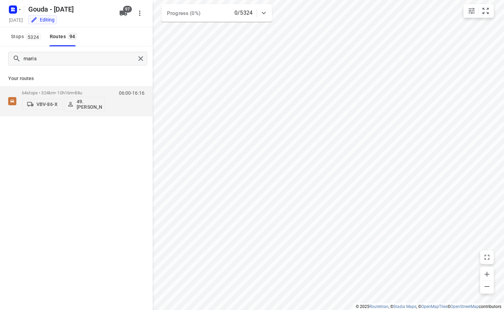
click at [60, 156] on div "maris Your routes 64 stops • 324km • 10h16m • 88u VBV-86-X 49. Mariska van der …" at bounding box center [76, 187] width 153 height 283
click at [124, 13] on icon "button" at bounding box center [124, 13] width 8 height 5
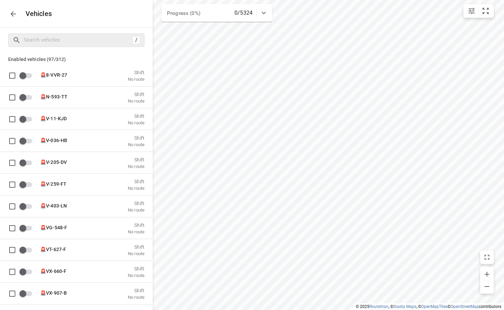
click at [82, 34] on div "/" at bounding box center [76, 40] width 136 height 14
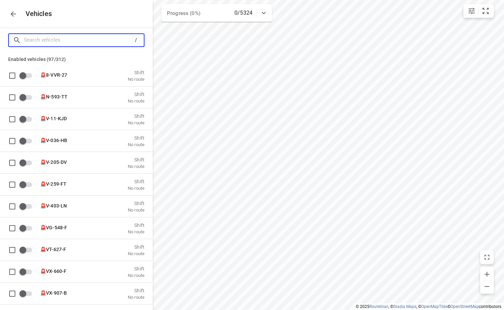
click at [70, 41] on input "Search vehicles" at bounding box center [78, 40] width 108 height 11
type input "8"
checkbox input "true"
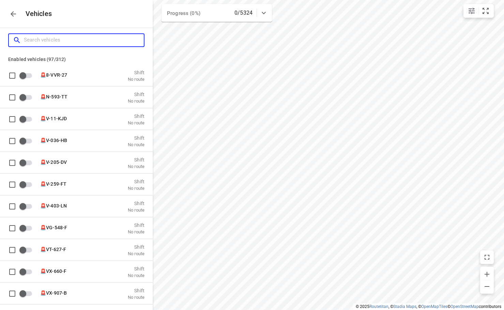
checkbox input "true"
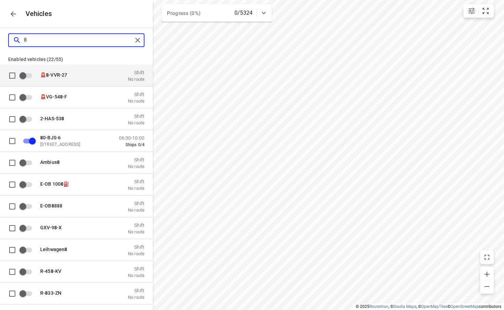
type input "80"
checkbox input "true"
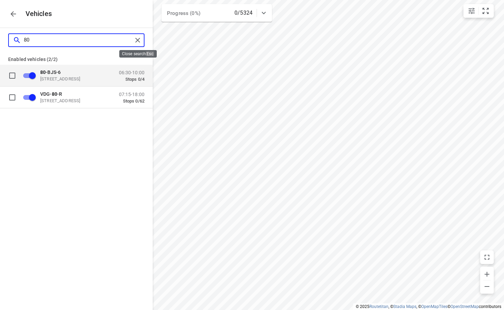
type input "80"
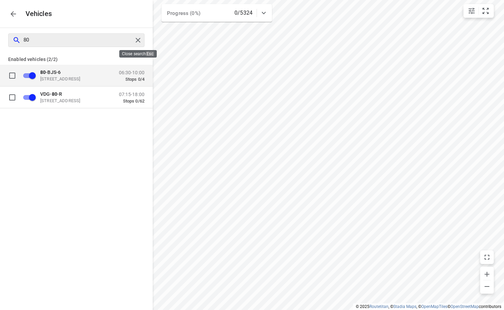
checkbox input "false"
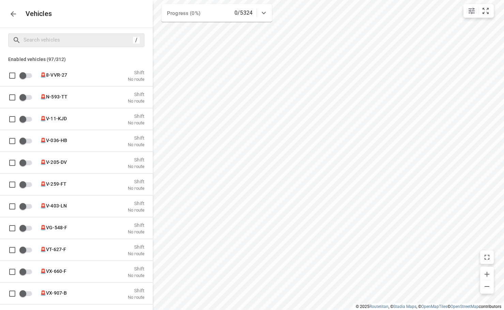
click at [18, 14] on button "button" at bounding box center [13, 14] width 14 height 14
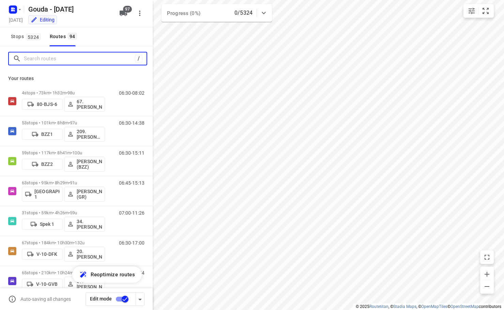
click at [47, 56] on input "Search routes" at bounding box center [79, 59] width 111 height 11
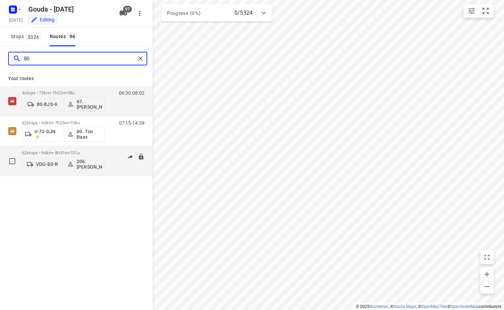
type input "80"
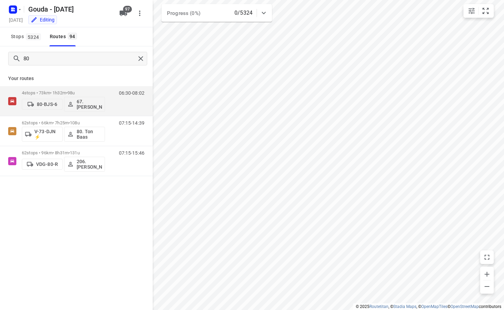
drag, startPoint x: 39, startPoint y: 222, endPoint x: 42, endPoint y: 218, distance: 5.1
click at [42, 218] on div "80 Your routes 4 stops • 73km • 1h32m • 98u 80-BJS-6 67. Rob de Jong 06:30-08:0…" at bounding box center [76, 187] width 153 height 283
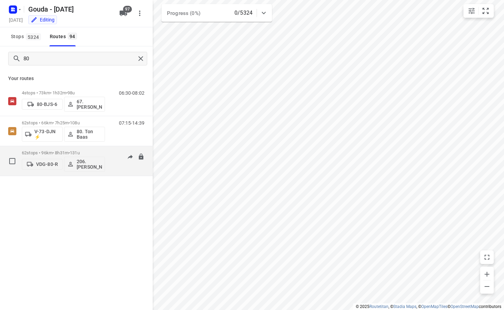
click at [46, 166] on p "VDG-80-R" at bounding box center [47, 164] width 22 height 5
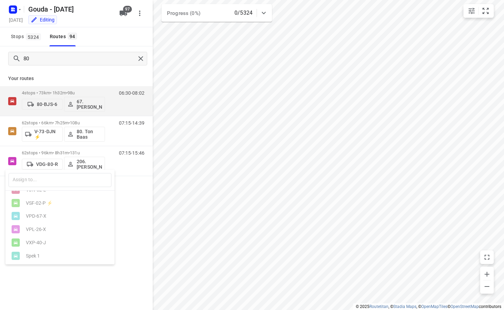
scroll to position [1266, 0]
drag, startPoint x: 129, startPoint y: 250, endPoint x: 130, endPoint y: 201, distance: 48.4
click at [130, 248] on div at bounding box center [252, 155] width 504 height 310
click at [124, 8] on span "97" at bounding box center [127, 9] width 9 height 7
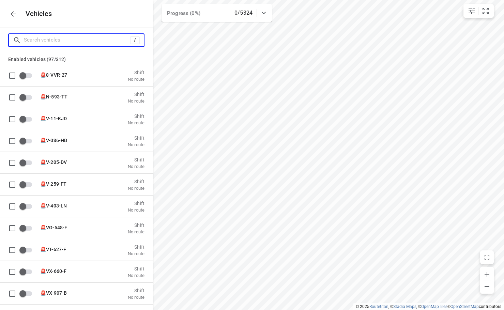
click at [64, 38] on input "Search vehicles" at bounding box center [77, 40] width 106 height 11
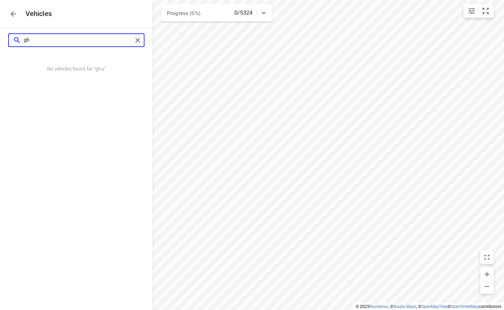
type input "g"
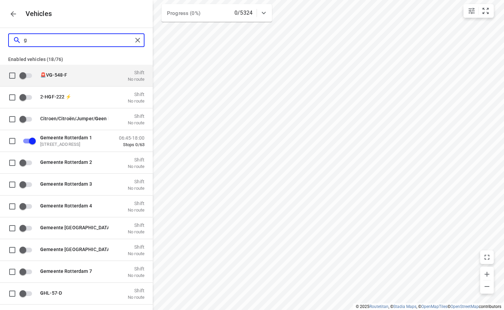
checkbox input "false"
checkbox input "true"
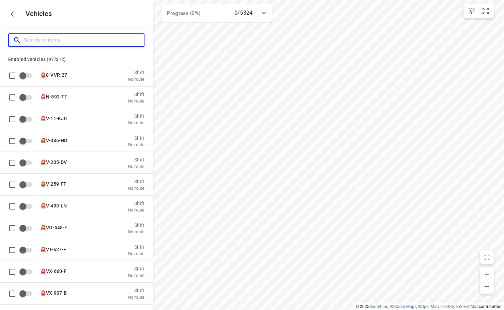
type input "h"
checkbox input "false"
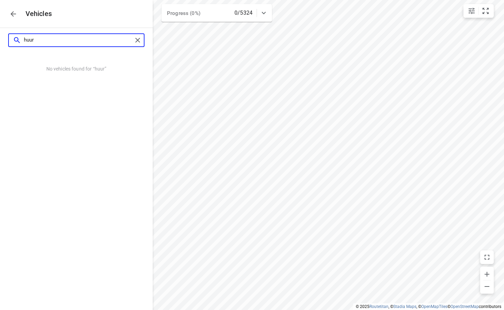
drag, startPoint x: 87, startPoint y: 42, endPoint x: -171, endPoint y: 28, distance: 258.6
click at [0, 28] on html "i © 2025 Routetitan , © Stadia Maps , © OpenMapTiles © OpenStreetMap contributo…" at bounding box center [252, 155] width 504 height 310
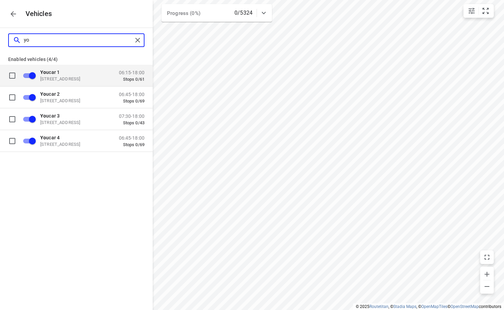
type input "y"
checkbox input "false"
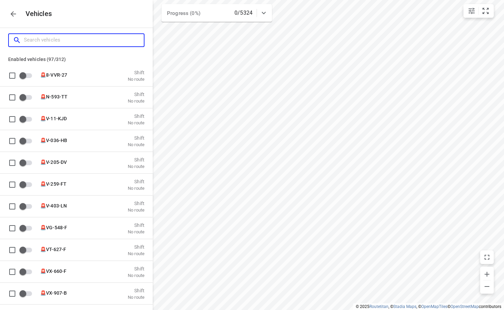
type input "s"
checkbox input "true"
checkbox input "false"
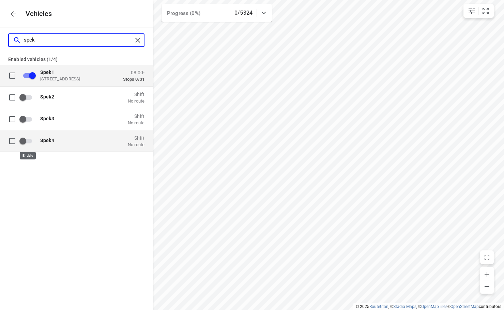
type input "spek"
click at [26, 139] on input "grid" at bounding box center [22, 140] width 39 height 13
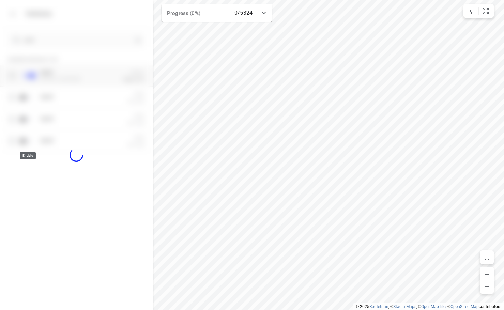
checkbox input "true"
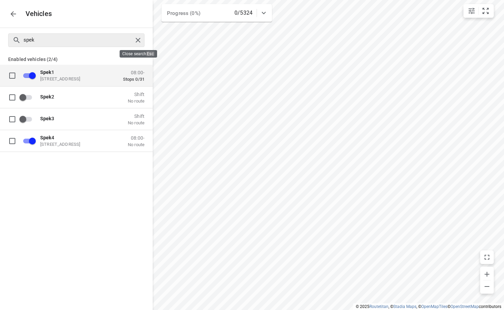
checkbox input "false"
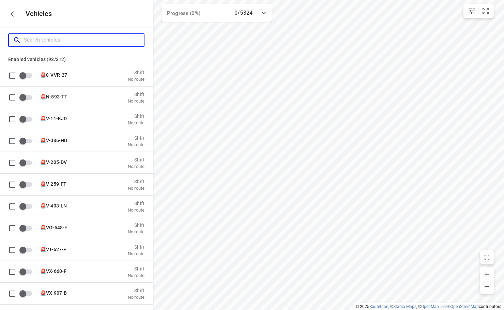
click at [63, 44] on input "Search vehicles" at bounding box center [84, 40] width 120 height 11
click at [11, 13] on icon "button" at bounding box center [13, 14] width 8 height 8
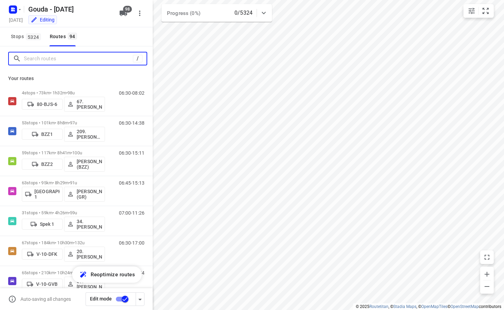
drag, startPoint x: 60, startPoint y: 60, endPoint x: 67, endPoint y: 49, distance: 13.8
click at [61, 58] on input "Search routes" at bounding box center [78, 59] width 109 height 11
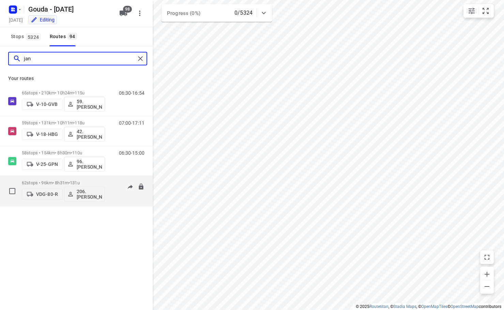
type input "jan"
click at [49, 190] on button "VDG-80-R" at bounding box center [42, 194] width 41 height 11
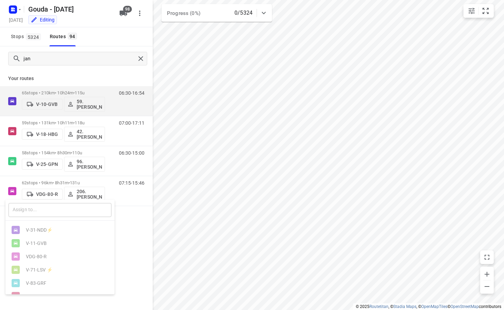
drag, startPoint x: 55, startPoint y: 204, endPoint x: 75, endPoint y: 187, distance: 26.4
click at [61, 198] on div "​ V-31-NDD⚡ V-11-GVB VDG-80-R V-71-LSV ⚡ V-83-GRF V-75-HKB V-72-LVK ⚡ VBV-96-X …" at bounding box center [252, 155] width 504 height 310
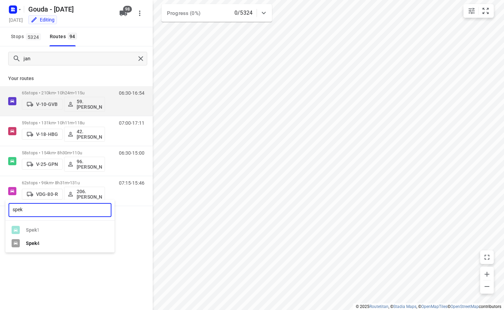
type input "spek"
click at [77, 241] on div "Spek 4" at bounding box center [62, 243] width 72 height 5
click at [85, 250] on ul "Spek 1 Spek 4" at bounding box center [59, 237] width 109 height 27
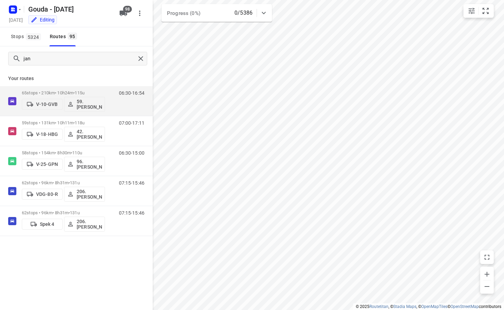
click at [84, 253] on div "jan Your routes 65 stops • 210km • 10h24m • 115u V-10-GVB 59.Sander Jannes 06:3…" at bounding box center [76, 187] width 153 height 283
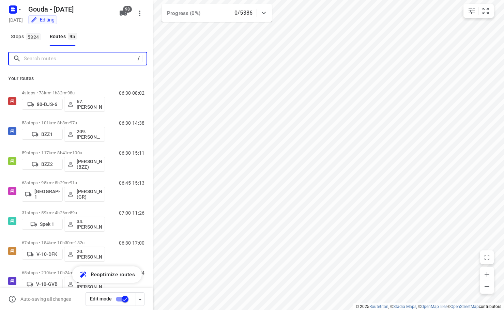
click at [90, 54] on input "Search routes" at bounding box center [79, 59] width 111 height 11
drag, startPoint x: 82, startPoint y: 57, endPoint x: 100, endPoint y: 48, distance: 20.3
click at [83, 57] on input "Search routes" at bounding box center [79, 59] width 111 height 11
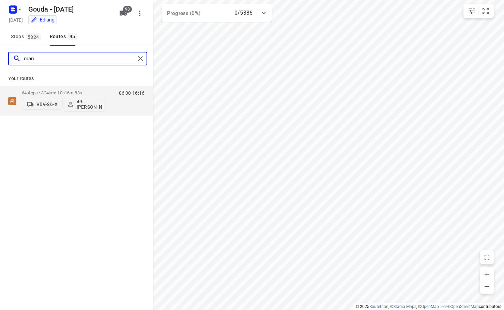
type input "maris"
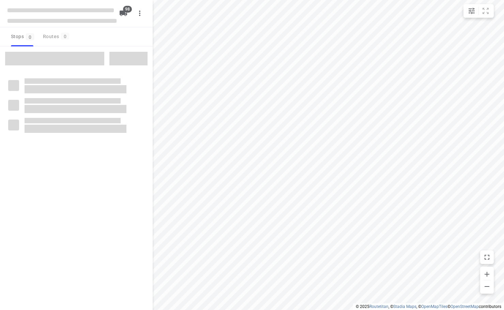
checkbox input "true"
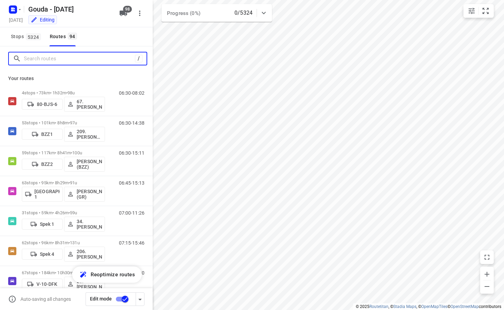
drag, startPoint x: 93, startPoint y: 57, endPoint x: 119, endPoint y: 25, distance: 41.0
click at [93, 57] on input "Search routes" at bounding box center [79, 59] width 111 height 11
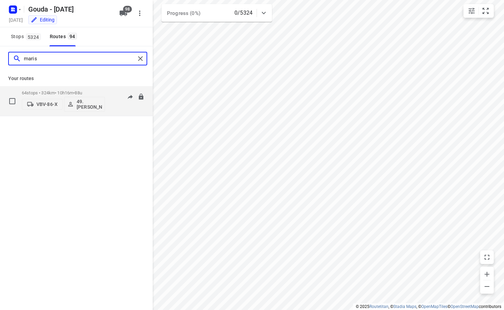
type input "maris"
click at [42, 104] on span "VBV-86-X" at bounding box center [42, 104] width 35 height 7
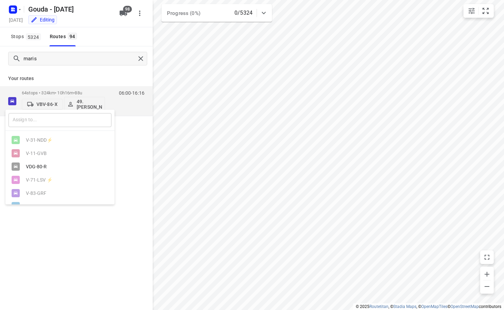
click at [60, 117] on input "text" at bounding box center [60, 120] width 103 height 14
type input "8"
click at [49, 136] on div "VDG- 8 0-R" at bounding box center [59, 140] width 109 height 13
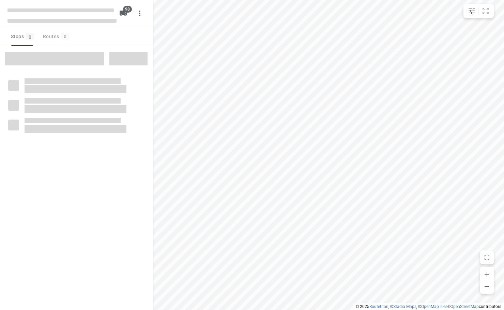
click at [98, 38] on div "Stops 0 Routes 0" at bounding box center [76, 36] width 153 height 19
checkbox input "true"
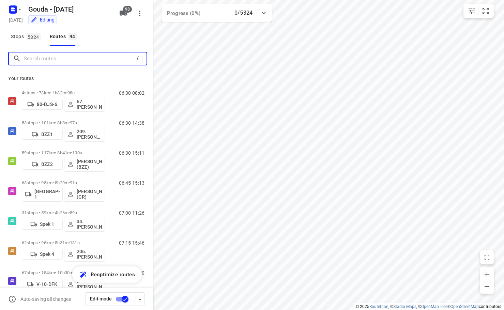
click at [82, 59] on input "Search routes" at bounding box center [78, 59] width 109 height 11
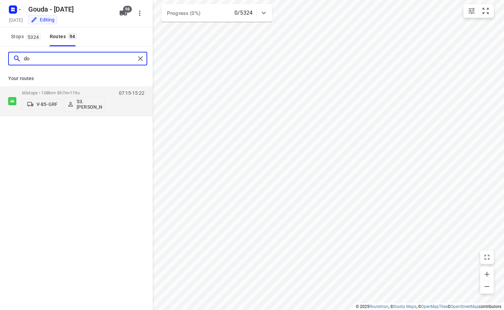
type input "d"
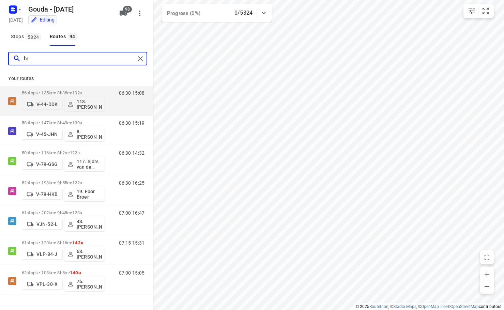
type input "b"
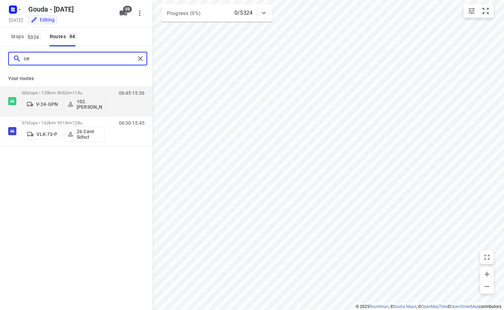
type input "c"
type input "v"
type input "t"
type input "j"
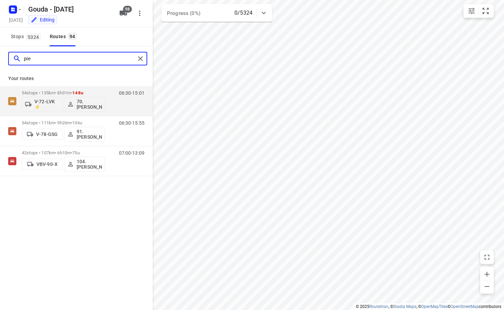
type input "piet"
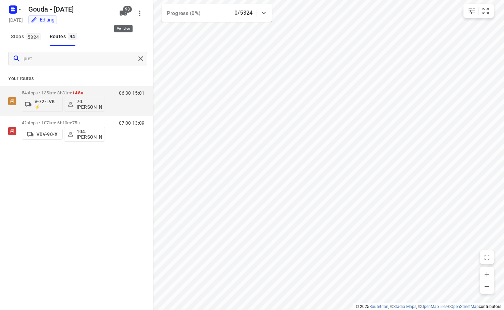
click at [125, 12] on span "98" at bounding box center [127, 9] width 9 height 7
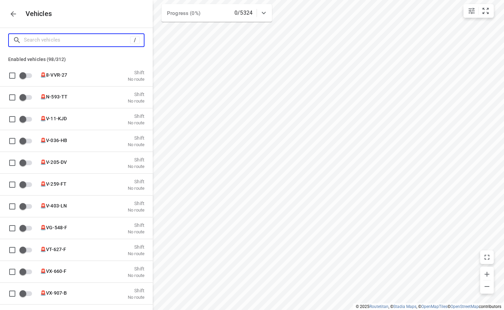
click at [56, 44] on input "Search vehicles" at bounding box center [77, 40] width 106 height 11
type input "8"
checkbox input "true"
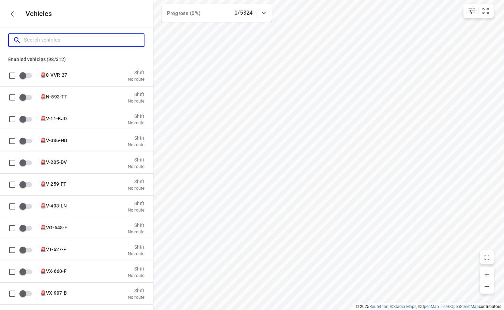
checkbox input "true"
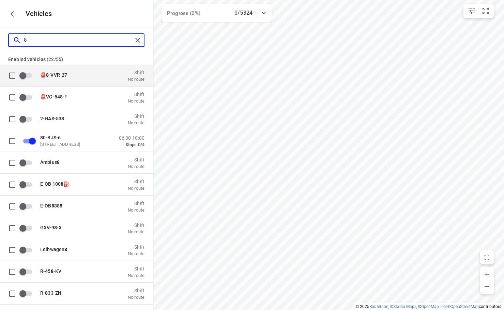
type input "83"
checkbox input "true"
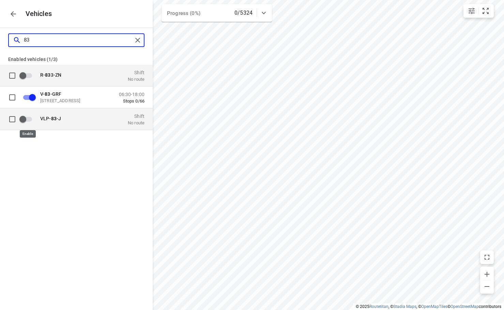
type input "83"
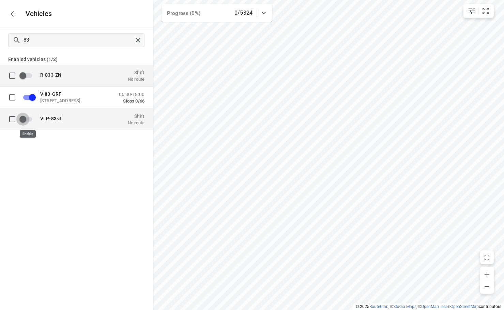
click at [27, 121] on input "grid" at bounding box center [22, 119] width 39 height 13
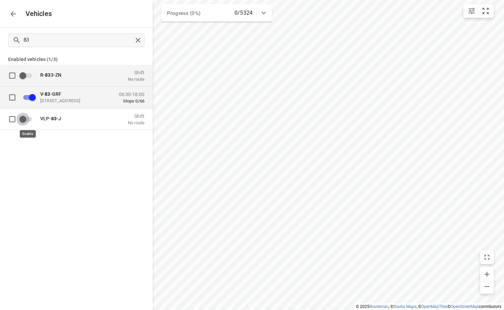
click at [88, 187] on div "83 Enabled vehicles (1/3) R- 83 3-ZN Shift No route V- 83 -GRF [STREET_ADDRESS]…" at bounding box center [76, 183] width 153 height 310
checkbox input "true"
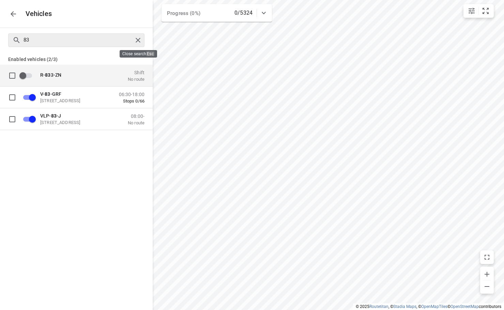
checkbox input "false"
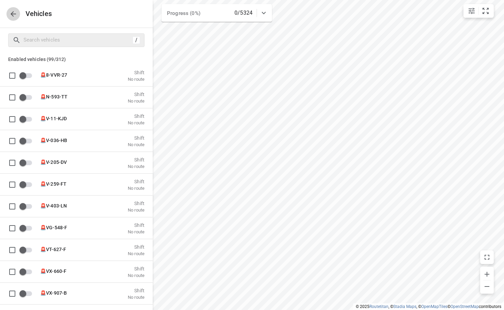
click at [17, 16] on icon "button" at bounding box center [13, 14] width 8 height 8
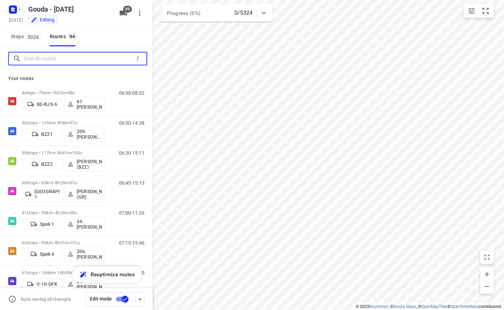
drag, startPoint x: 44, startPoint y: 58, endPoint x: 94, endPoint y: 52, distance: 50.8
click at [44, 58] on input "Search routes" at bounding box center [78, 59] width 109 height 11
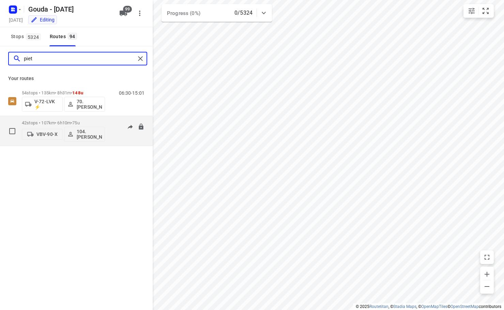
type input "piet"
click at [44, 137] on span "VBV-90-X" at bounding box center [42, 134] width 35 height 7
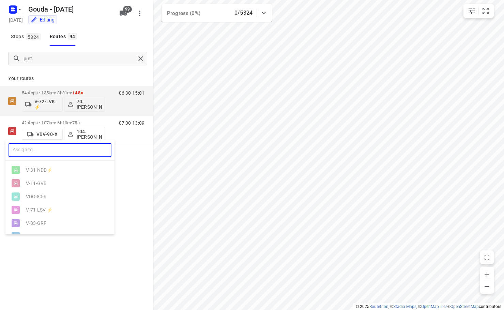
click at [46, 150] on input "text" at bounding box center [60, 150] width 103 height 14
type input "83"
click at [41, 186] on div "VLP- 83 -J" at bounding box center [62, 183] width 72 height 5
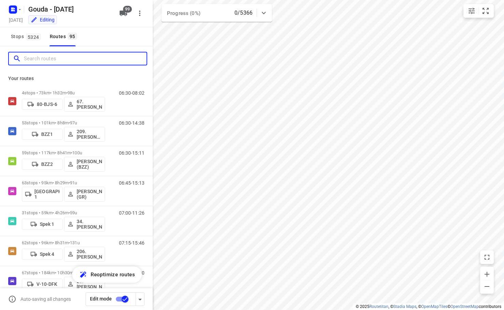
click at [50, 62] on input "Search routes" at bounding box center [85, 59] width 123 height 11
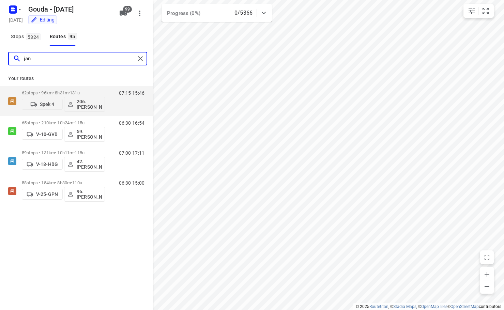
drag, startPoint x: 66, startPoint y: 60, endPoint x: -185, endPoint y: 69, distance: 251.2
click at [0, 69] on html "i © 2025 Routetitan , © Stadia Maps , © OpenMapTiles © OpenStreetMap contributo…" at bounding box center [252, 155] width 504 height 310
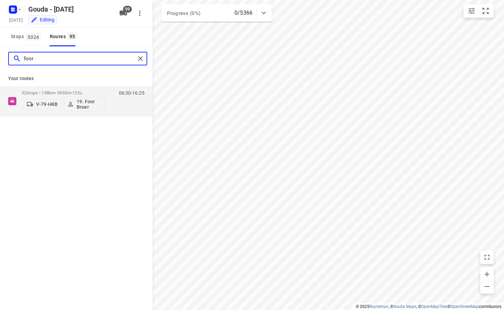
drag, startPoint x: 45, startPoint y: 57, endPoint x: -278, endPoint y: 48, distance: 323.5
click at [0, 48] on html "i © 2025 Routetitan , © Stadia Maps , © OpenMapTiles © OpenStreetMap contributo…" at bounding box center [252, 155] width 504 height 310
drag, startPoint x: 58, startPoint y: 57, endPoint x: -162, endPoint y: 78, distance: 220.6
click at [0, 78] on html "i © 2025 Routetitan , © Stadia Maps , © OpenMapTiles © OpenStreetMap contributo…" at bounding box center [252, 155] width 504 height 310
drag, startPoint x: 62, startPoint y: 58, endPoint x: -170, endPoint y: 55, distance: 231.3
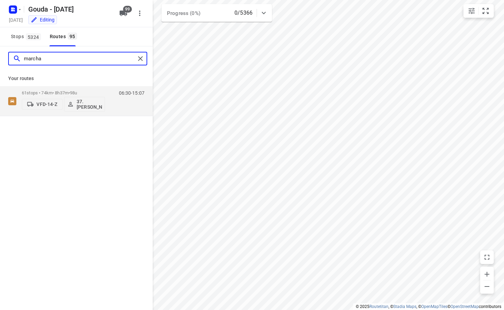
click at [0, 55] on html "i © 2025 Routetitan , © Stadia Maps , © OpenMapTiles © OpenStreetMap contributo…" at bounding box center [252, 155] width 504 height 310
drag, startPoint x: 59, startPoint y: 63, endPoint x: -368, endPoint y: 64, distance: 427.7
click at [0, 64] on html "i © 2025 Routetitan , © Stadia Maps , © OpenMapTiles © OpenStreetMap contributo…" at bounding box center [252, 155] width 504 height 310
drag, startPoint x: 74, startPoint y: 56, endPoint x: -59, endPoint y: 64, distance: 133.9
click at [0, 64] on html "i © 2025 Routetitan , © Stadia Maps , © OpenMapTiles © OpenStreetMap contributo…" at bounding box center [252, 155] width 504 height 310
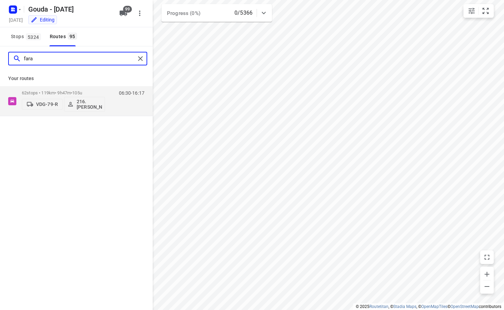
drag, startPoint x: 50, startPoint y: 57, endPoint x: -108, endPoint y: 78, distance: 159.7
click at [0, 78] on html "i © 2025 Routetitan , © Stadia Maps , © OpenMapTiles © OpenStreetMap contributo…" at bounding box center [252, 155] width 504 height 310
drag, startPoint x: 61, startPoint y: 61, endPoint x: -179, endPoint y: 66, distance: 239.8
click at [0, 66] on html "i © 2025 Routetitan , © Stadia Maps , © OpenMapTiles © OpenStreetMap contributo…" at bounding box center [252, 155] width 504 height 310
drag, startPoint x: 44, startPoint y: 60, endPoint x: -185, endPoint y: 51, distance: 228.4
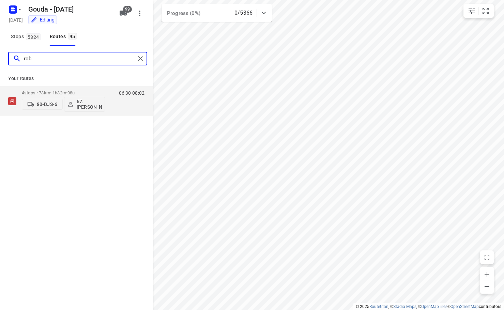
click at [0, 51] on html "i © 2025 Routetitan , © Stadia Maps , © OpenMapTiles © OpenStreetMap contributo…" at bounding box center [252, 155] width 504 height 310
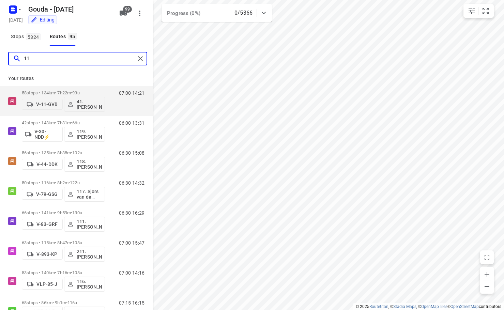
drag, startPoint x: 54, startPoint y: 58, endPoint x: -50, endPoint y: 57, distance: 104.4
click at [0, 57] on html "i © 2025 Routetitan , © Stadia Maps , © OpenMapTiles © OpenStreetMap contributo…" at bounding box center [252, 155] width 504 height 310
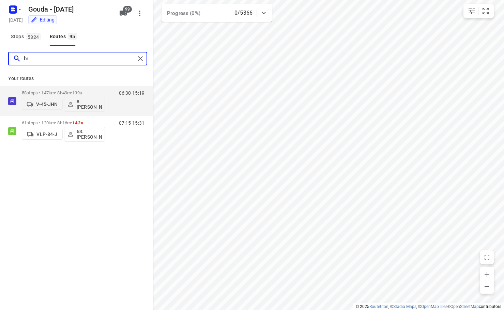
type input "b"
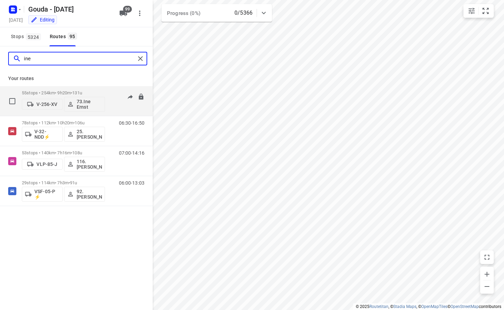
type input "ine"
click at [54, 106] on p "V-256-XV" at bounding box center [46, 104] width 21 height 5
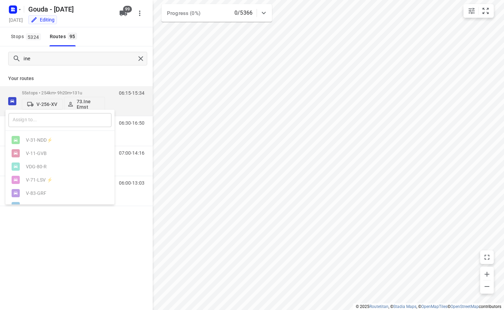
click at [50, 117] on input "text" at bounding box center [60, 120] width 103 height 14
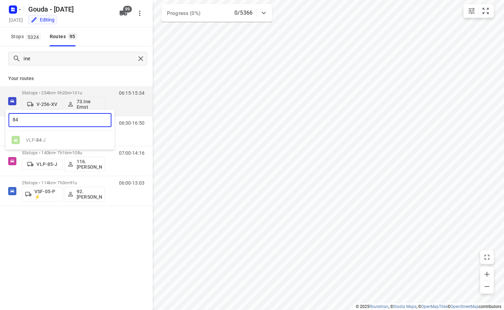
type input "84"
drag, startPoint x: 68, startPoint y: 78, endPoint x: 41, endPoint y: 92, distance: 29.9
click at [70, 76] on div at bounding box center [252, 155] width 504 height 310
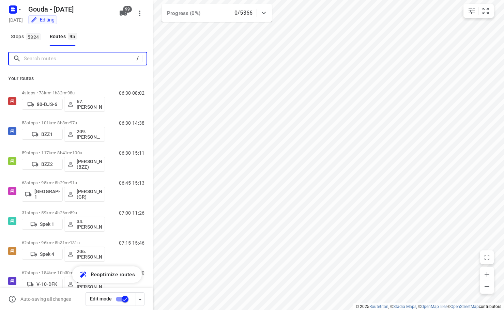
click at [84, 59] on input "Search routes" at bounding box center [78, 59] width 109 height 11
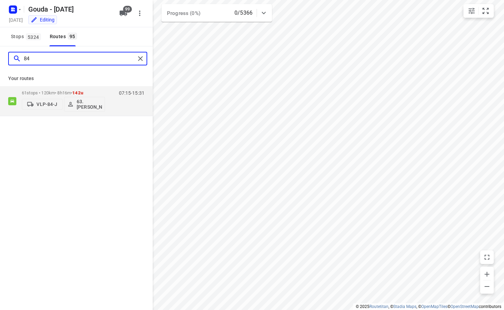
drag, startPoint x: 86, startPoint y: 57, endPoint x: -11, endPoint y: 52, distance: 96.6
click at [0, 52] on html "i © 2025 Routetitan , © Stadia Maps , © OpenMapTiles © OpenStreetMap contributo…" at bounding box center [252, 155] width 504 height 310
type input "b"
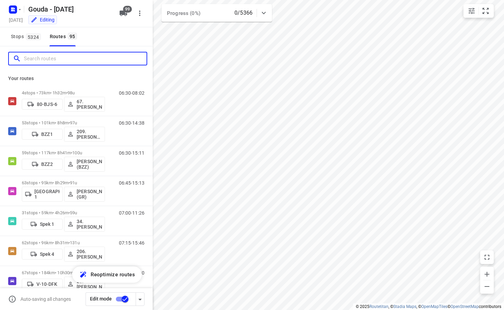
click at [43, 58] on input "Search routes" at bounding box center [85, 59] width 123 height 11
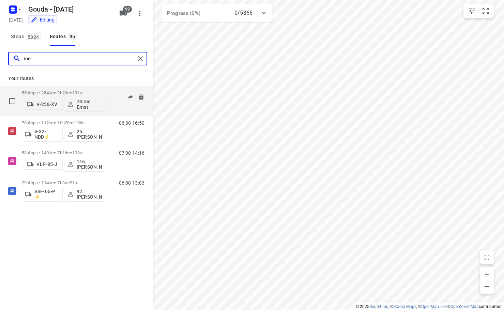
type input "ine"
click at [50, 103] on p "V-256-XV" at bounding box center [46, 104] width 21 height 5
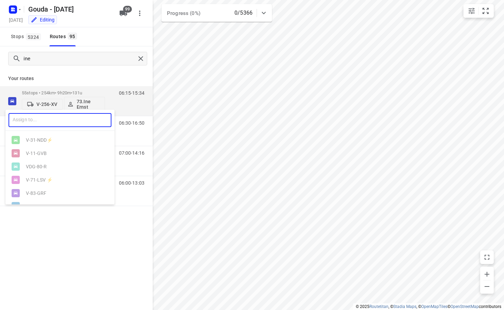
click at [45, 124] on input "text" at bounding box center [60, 120] width 103 height 14
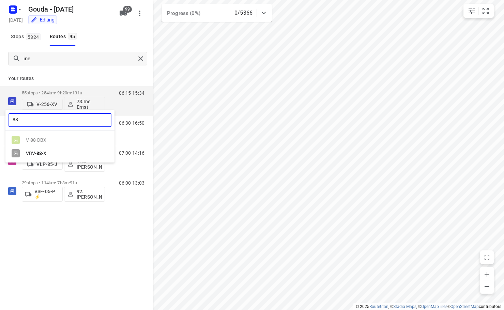
type input "88"
drag, startPoint x: 87, startPoint y: 67, endPoint x: 116, endPoint y: 38, distance: 40.8
click at [89, 67] on div at bounding box center [252, 155] width 504 height 310
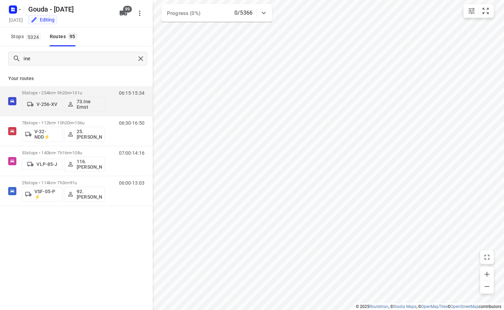
click at [126, 7] on span "99" at bounding box center [127, 9] width 9 height 7
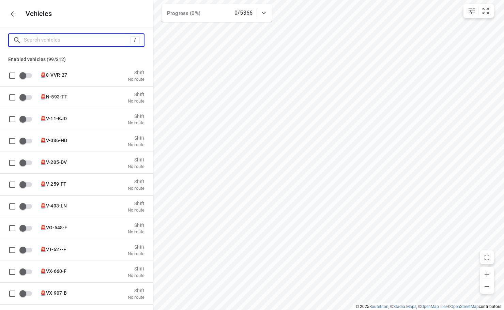
click at [57, 44] on input "Search vehicles" at bounding box center [77, 40] width 106 height 11
type input "8"
checkbox input "true"
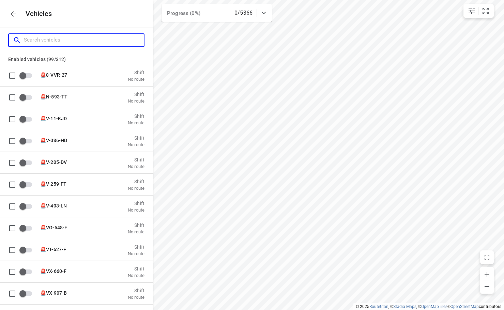
checkbox input "true"
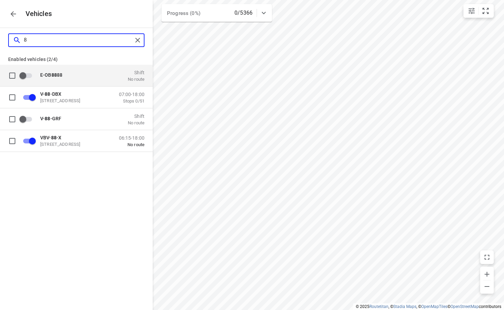
type input "88"
checkbox input "true"
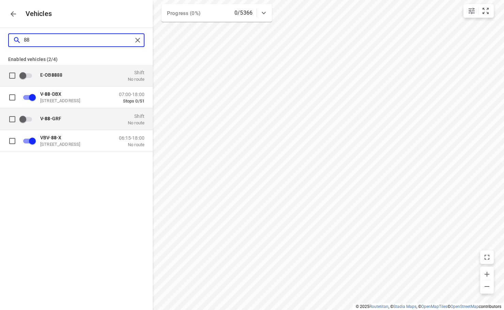
type input "88"
click at [27, 118] on input "grid" at bounding box center [22, 119] width 39 height 13
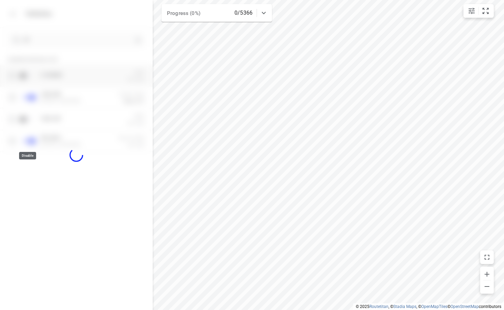
click at [63, 186] on div "E-OB 88 88 Shift No route V- 88 -DBX Zuidbaan 527, 2841 MD Moordrecht, Nederlan…" at bounding box center [76, 129] width 153 height 128
checkbox input "true"
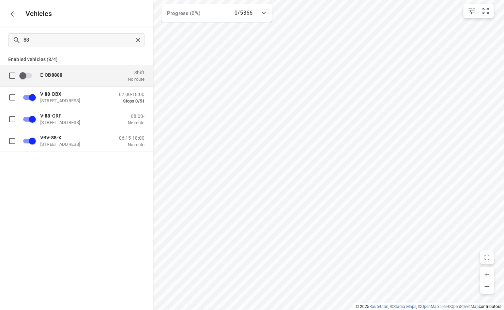
click at [16, 13] on icon "button" at bounding box center [13, 14] width 8 height 8
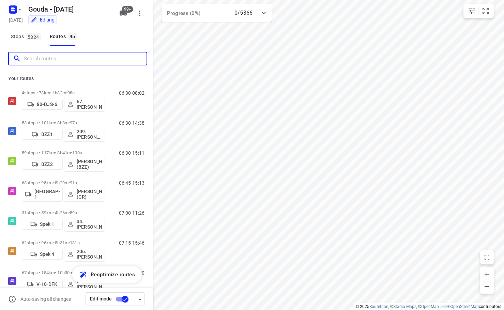
click at [44, 57] on input "Search routes" at bounding box center [85, 59] width 123 height 11
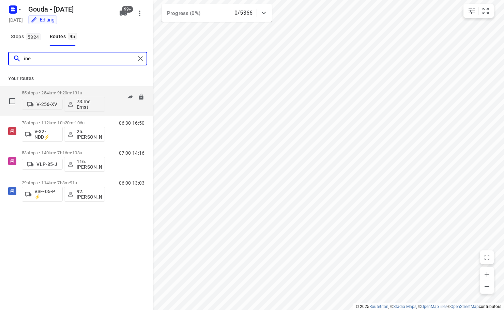
type input "ine"
click at [55, 101] on span "V-256-XV" at bounding box center [42, 104] width 35 height 7
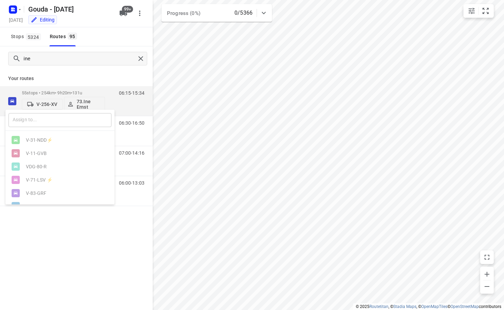
click at [41, 122] on input "text" at bounding box center [60, 120] width 103 height 14
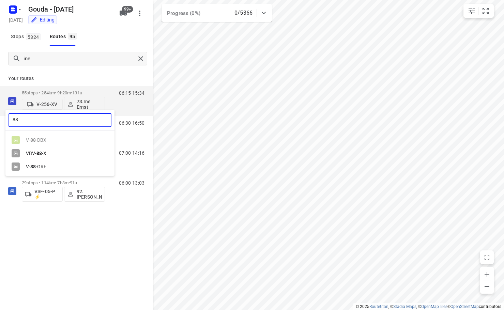
type input "88"
drag, startPoint x: 49, startPoint y: 167, endPoint x: 47, endPoint y: 68, distance: 99.6
click at [49, 167] on div "V- 88 -GRF" at bounding box center [62, 166] width 72 height 5
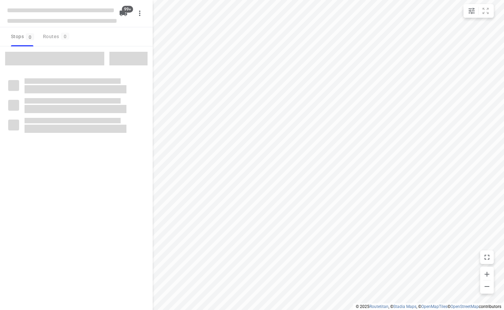
checkbox input "true"
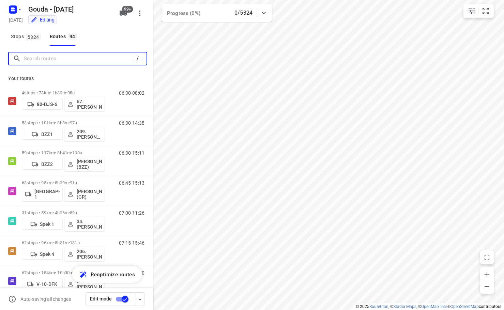
drag, startPoint x: 84, startPoint y: 58, endPoint x: 80, endPoint y: 56, distance: 4.4
click at [84, 58] on input "Search routes" at bounding box center [78, 59] width 109 height 11
type input "ine"
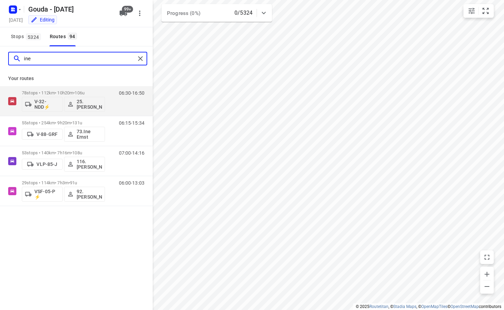
drag, startPoint x: 74, startPoint y: 58, endPoint x: -253, endPoint y: 72, distance: 328.0
click at [0, 72] on html "i © 2025 Routetitan , © Stadia Maps , © OpenMapTiles © OpenStreetMap contributo…" at bounding box center [252, 155] width 504 height 310
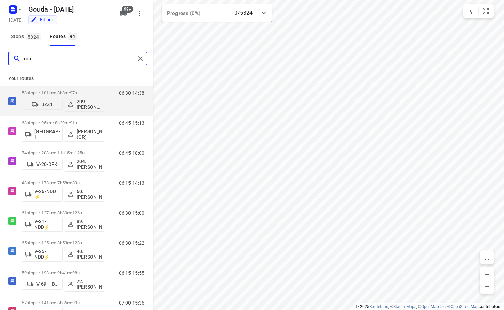
type input "m"
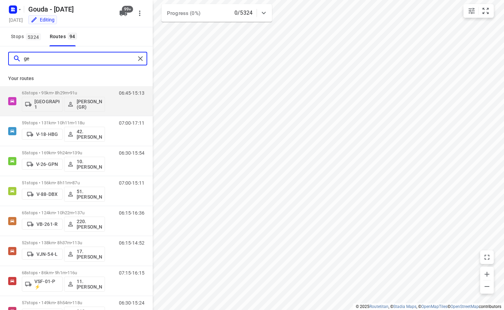
type input "g"
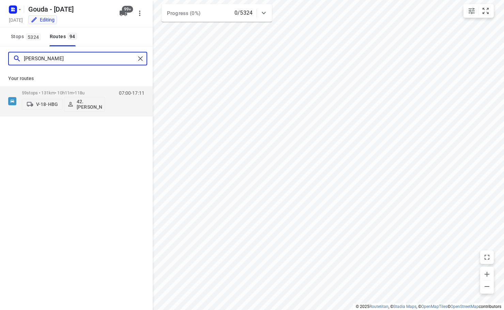
type input "[PERSON_NAME]"
click at [121, 14] on icon "button" at bounding box center [124, 13] width 8 height 5
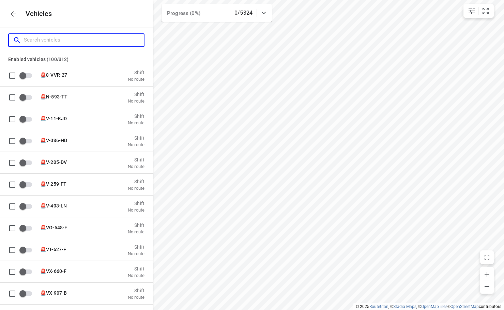
click at [61, 44] on input "Search vehicles" at bounding box center [84, 40] width 120 height 11
type input "7"
checkbox input "true"
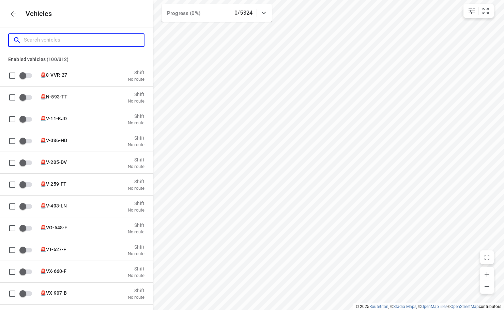
checkbox input "true"
checkbox input "false"
checkbox input "true"
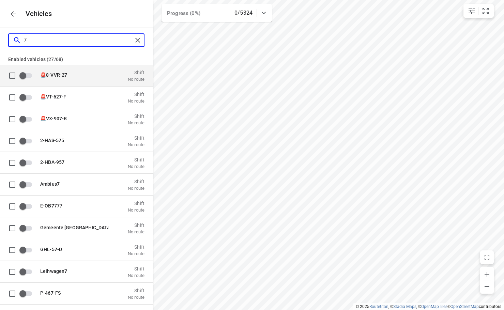
type input "75"
checkbox input "true"
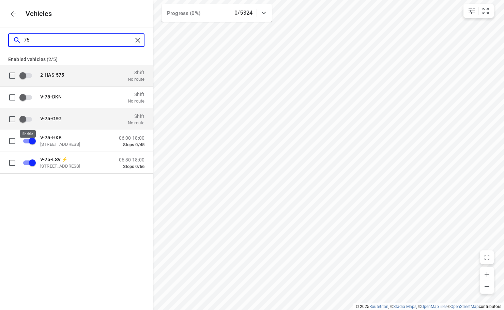
type input "75"
click at [26, 116] on input "grid" at bounding box center [22, 119] width 39 height 13
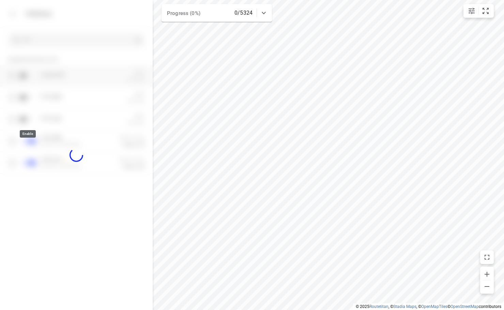
checkbox input "true"
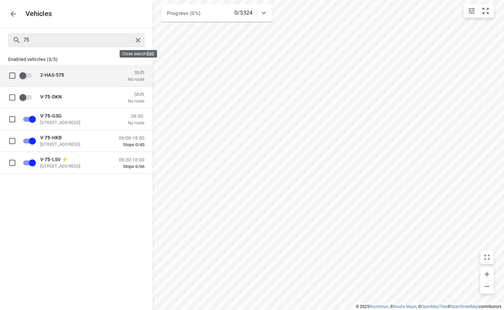
checkbox input "false"
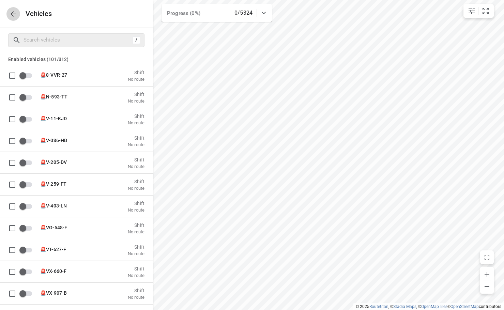
click at [13, 16] on icon "button" at bounding box center [13, 14] width 8 height 8
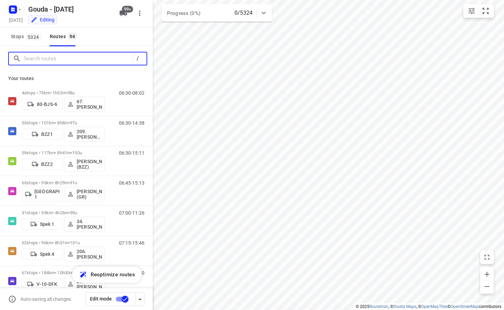
click at [46, 56] on input "Search routes" at bounding box center [78, 59] width 109 height 11
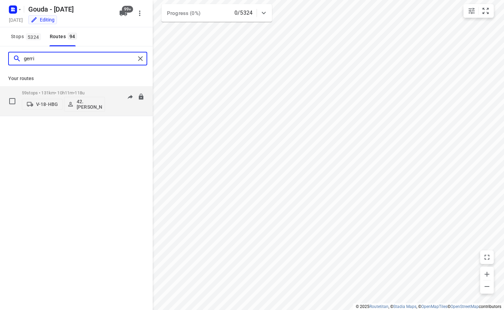
type input "gerri"
click at [40, 105] on p "V-18-HBG" at bounding box center [47, 104] width 22 height 5
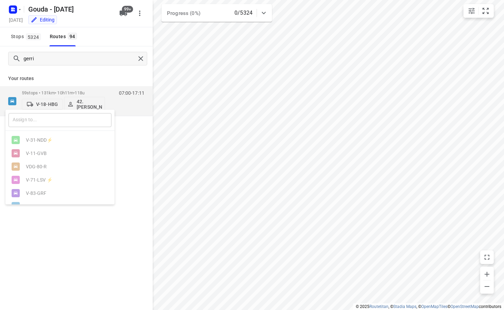
click at [49, 121] on input "text" at bounding box center [60, 120] width 103 height 14
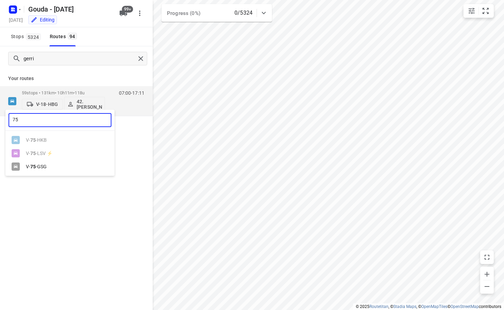
type input "75"
click at [47, 163] on div "V- 75 -GSG" at bounding box center [59, 166] width 109 height 13
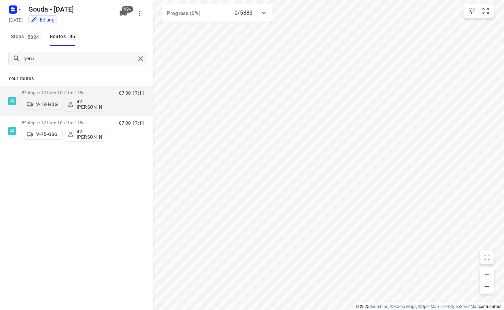
drag, startPoint x: 64, startPoint y: 227, endPoint x: 87, endPoint y: 192, distance: 41.2
click at [122, 41] on div "Stops 5324 Routes 95" at bounding box center [76, 36] width 153 height 19
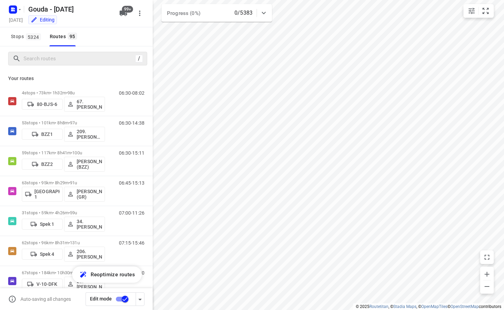
click at [111, 32] on div "Stops 5324 Routes 95" at bounding box center [76, 36] width 153 height 19
click at [33, 41] on span "Stops 5324" at bounding box center [27, 36] width 32 height 9
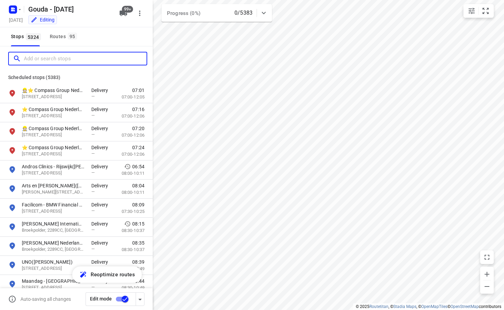
click at [52, 54] on input "Add or search stops" at bounding box center [85, 59] width 123 height 11
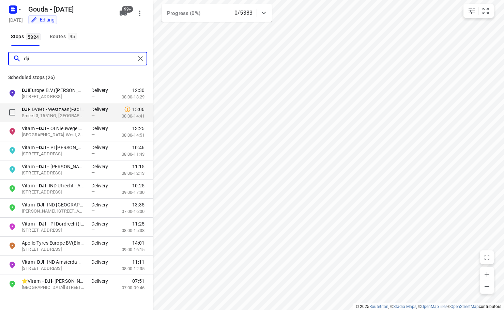
type input "dji"
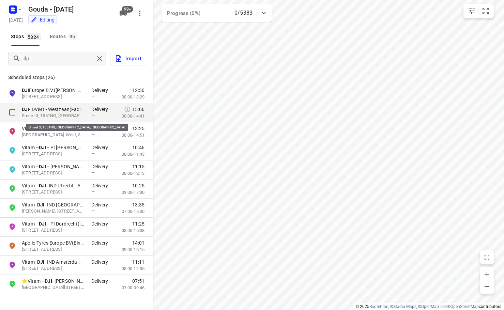
click at [66, 114] on p "Smeet 3, 1551NG, Westzaan, NL" at bounding box center [53, 116] width 63 height 6
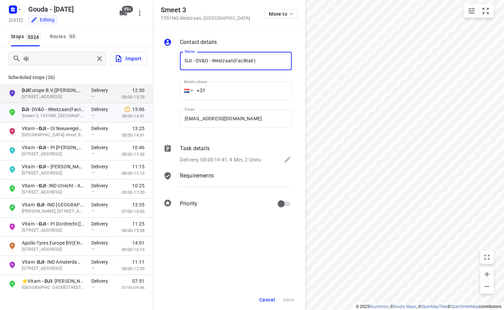
click at [251, 158] on p "Delivery, 08:00-14:41, 4 Min, 2 Units" at bounding box center [220, 160] width 81 height 8
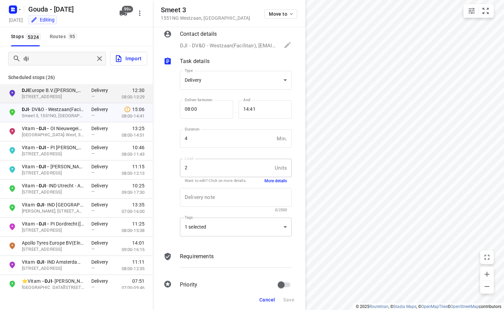
scroll to position [21, 0]
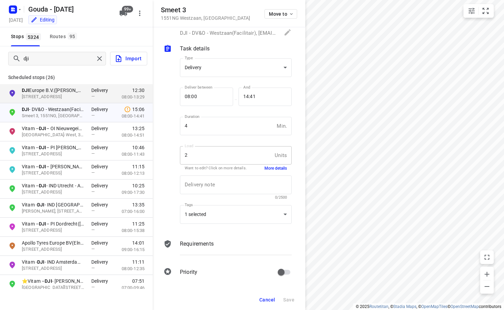
click at [193, 233] on div "Tags 1 selected 1 selected ​" at bounding box center [235, 217] width 117 height 32
click at [193, 245] on p "Requirements" at bounding box center [197, 244] width 34 height 8
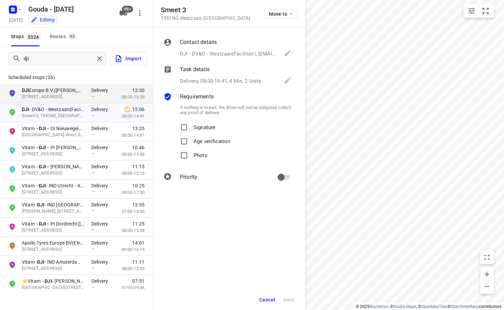
click at [202, 131] on span "Signature" at bounding box center [205, 128] width 22 height 14
click at [191, 131] on input "Signature" at bounding box center [184, 128] width 14 height 14
checkbox input "true"
click at [290, 297] on button "Save" at bounding box center [289, 300] width 17 height 12
click at [262, 301] on span "Cancel" at bounding box center [268, 299] width 16 height 5
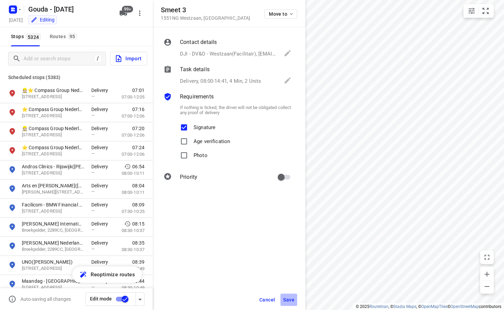
click at [289, 303] on button "Save" at bounding box center [289, 300] width 17 height 12
click at [288, 298] on span "Save" at bounding box center [288, 299] width 11 height 5
click at [288, 299] on span "Save" at bounding box center [288, 299] width 11 height 5
click at [288, 300] on span "Save" at bounding box center [288, 299] width 11 height 5
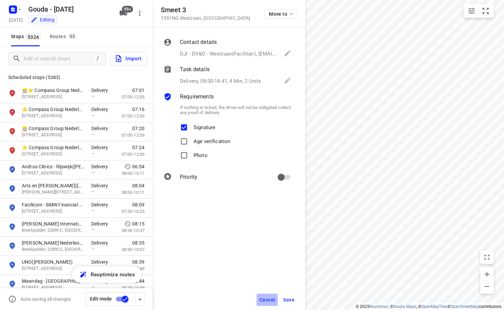
click at [269, 302] on span "Cancel" at bounding box center [268, 299] width 16 height 5
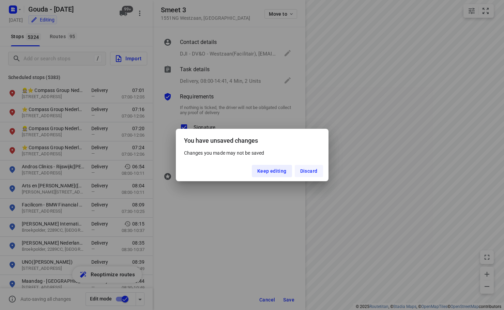
click at [310, 172] on span "Discard" at bounding box center [308, 170] width 17 height 5
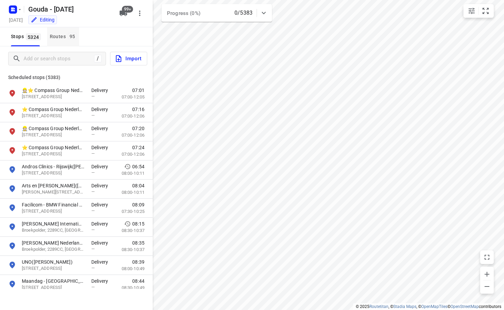
click at [51, 37] on div "Routes 95" at bounding box center [64, 36] width 29 height 9
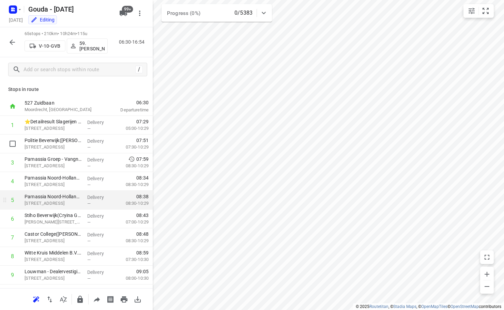
drag, startPoint x: 60, startPoint y: 192, endPoint x: 57, endPoint y: 212, distance: 20.7
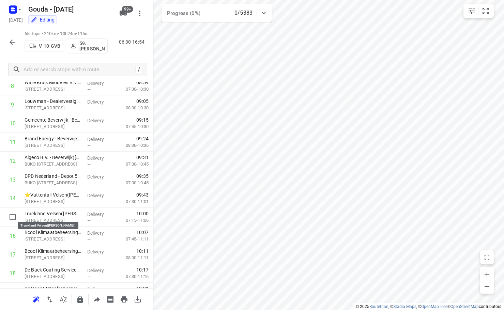
drag, startPoint x: 57, startPoint y: 212, endPoint x: 118, endPoint y: 19, distance: 202.5
click at [118, 19] on div "99+" at bounding box center [125, 13] width 16 height 14
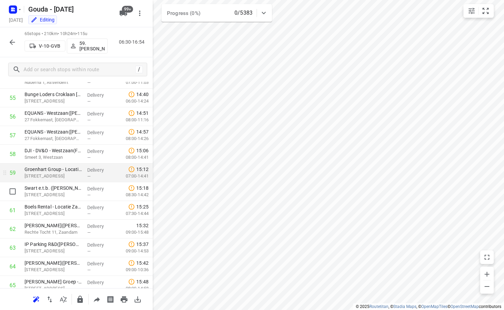
scroll to position [1065, 0]
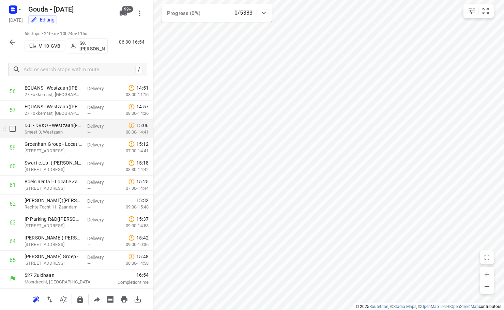
click at [63, 131] on p "Smeet 3, Westzaan" at bounding box center [53, 132] width 57 height 7
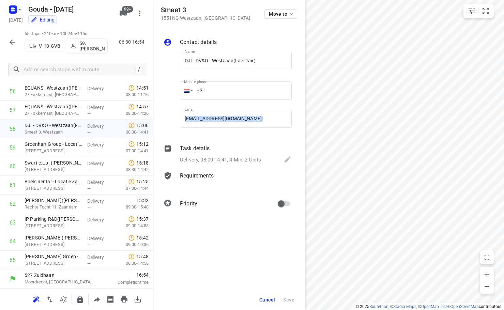
drag, startPoint x: 125, startPoint y: 135, endPoint x: 288, endPoint y: 134, distance: 163.0
click at [288, 134] on div "Contact details Name DJI - DV&O - Westzaan(Facilitair) Name Mobile phone +31 ​ …" at bounding box center [229, 124] width 153 height 194
click at [256, 156] on div "Delivery, 08:00-14:41, 4 Min, 2 Units" at bounding box center [236, 161] width 112 height 10
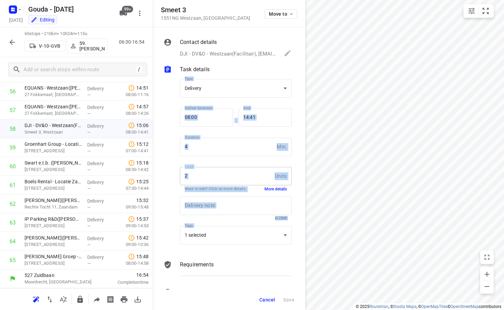
click at [214, 50] on p "DJI - DV&O - Westzaan(Facilitair), [EMAIL_ADDRESS][PERSON_NAME][DOMAIN_NAME], […" at bounding box center [228, 54] width 97 height 8
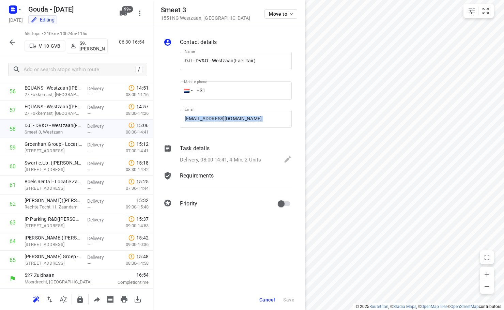
click at [212, 44] on p "Contact details" at bounding box center [198, 42] width 37 height 8
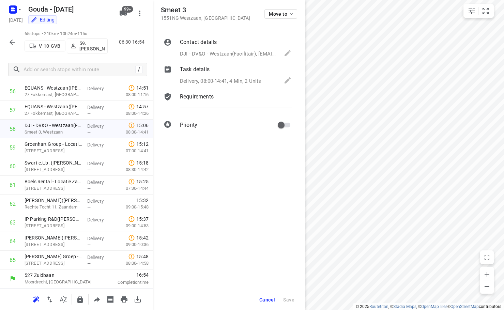
click at [227, 99] on div "Requirements" at bounding box center [236, 97] width 112 height 8
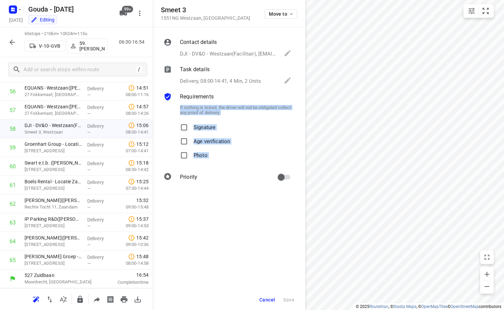
click at [208, 129] on p "Signature" at bounding box center [205, 126] width 22 height 10
click at [191, 129] on input "Signature" at bounding box center [184, 128] width 14 height 14
checkbox input "true"
click at [296, 299] on button "Save" at bounding box center [289, 300] width 17 height 12
click at [11, 38] on icon "button" at bounding box center [12, 42] width 8 height 8
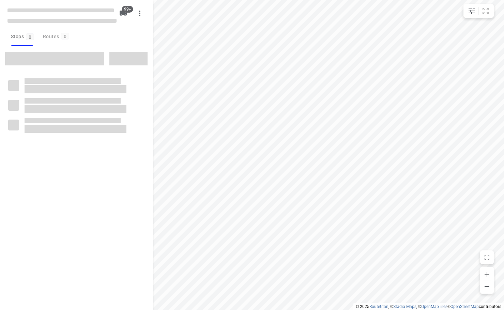
checkbox input "true"
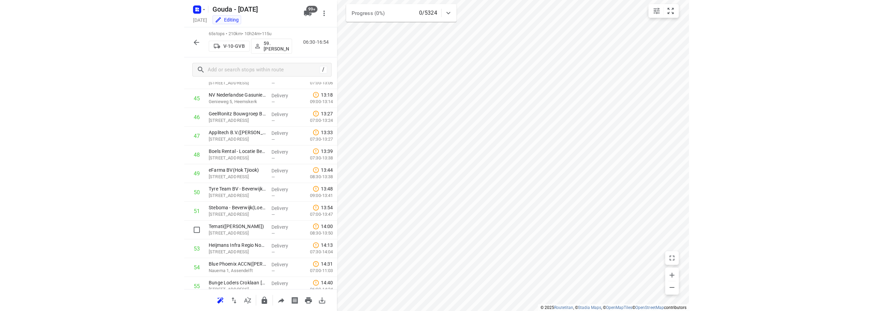
scroll to position [1057, 0]
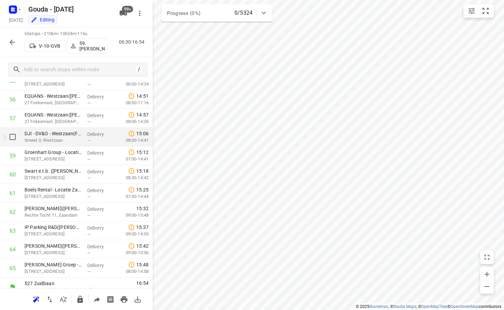
click at [63, 138] on p "Smeet 3, Westzaan" at bounding box center [53, 140] width 57 height 7
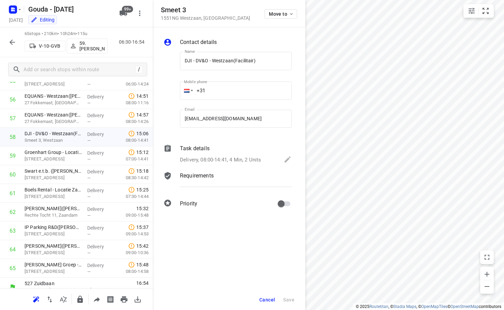
click at [206, 172] on p "Requirements" at bounding box center [197, 176] width 34 height 8
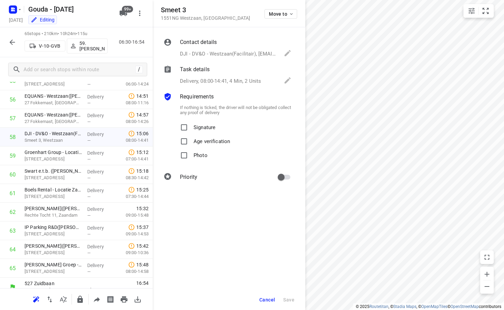
click at [196, 127] on p "Signature" at bounding box center [205, 126] width 22 height 10
click at [191, 127] on input "Signature" at bounding box center [184, 128] width 14 height 14
click at [292, 297] on button "Save" at bounding box center [289, 300] width 17 height 12
click at [293, 298] on span "Save" at bounding box center [288, 299] width 11 height 5
click at [294, 298] on span "Save" at bounding box center [288, 299] width 11 height 5
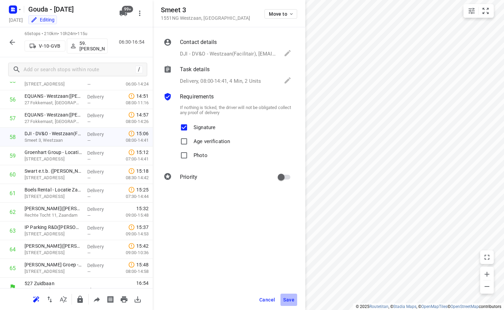
click at [294, 298] on span "Save" at bounding box center [288, 299] width 11 height 5
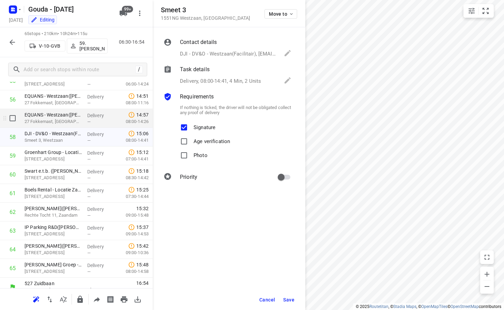
click at [48, 123] on p "27 Fokkemast, [GEOGRAPHIC_DATA]" at bounding box center [53, 121] width 57 height 7
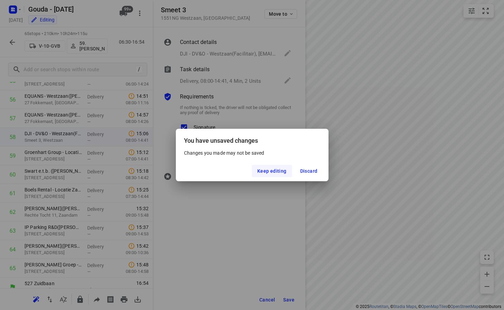
click at [274, 172] on span "Keep editing" at bounding box center [272, 170] width 29 height 5
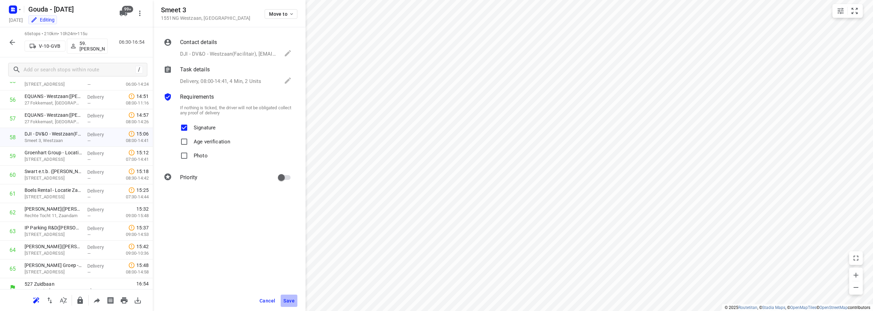
click at [295, 297] on button "Save" at bounding box center [289, 300] width 17 height 12
click at [289, 301] on span "Save" at bounding box center [288, 300] width 11 height 5
click at [290, 301] on span "Save" at bounding box center [288, 300] width 11 height 5
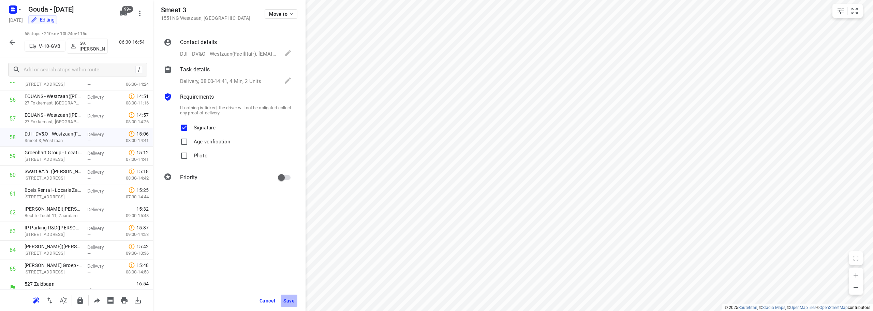
click at [290, 301] on span "Save" at bounding box center [288, 300] width 11 height 5
click at [290, 300] on span "Save" at bounding box center [288, 300] width 11 height 5
click at [187, 127] on input "Signature" at bounding box center [184, 128] width 14 height 14
click at [185, 128] on input "Signature" at bounding box center [184, 128] width 14 height 14
checkbox input "true"
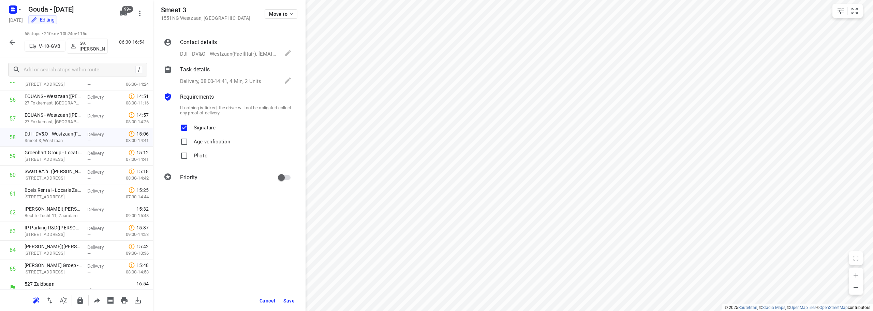
click at [289, 299] on span "Save" at bounding box center [288, 300] width 11 height 5
click at [289, 300] on span "Save" at bounding box center [288, 300] width 11 height 5
click at [290, 301] on span "Save" at bounding box center [288, 300] width 11 height 5
drag, startPoint x: 290, startPoint y: 301, endPoint x: 182, endPoint y: 197, distance: 149.1
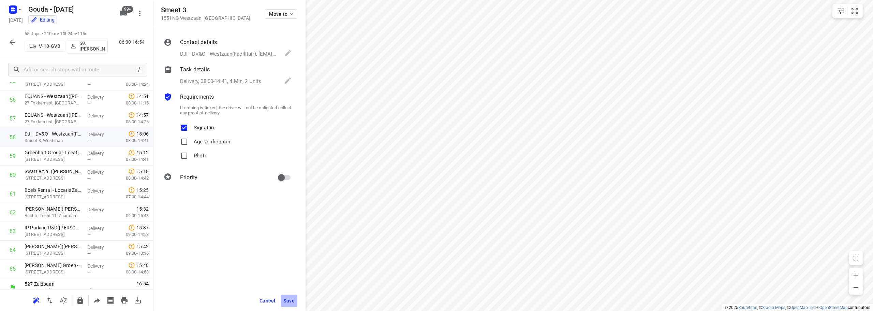
click at [288, 300] on span "Save" at bounding box center [288, 300] width 11 height 5
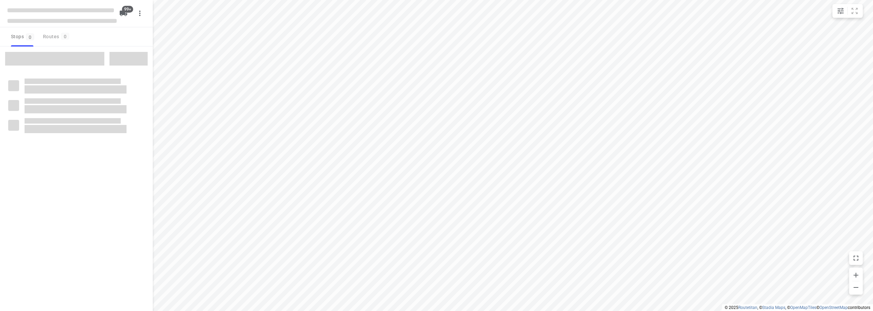
checkbox input "true"
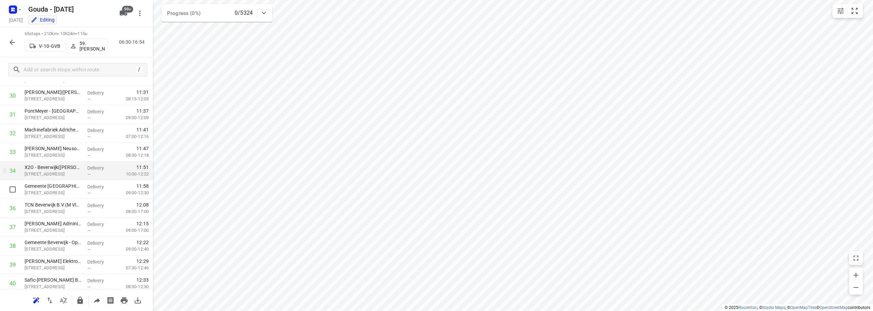
scroll to position [955, 0]
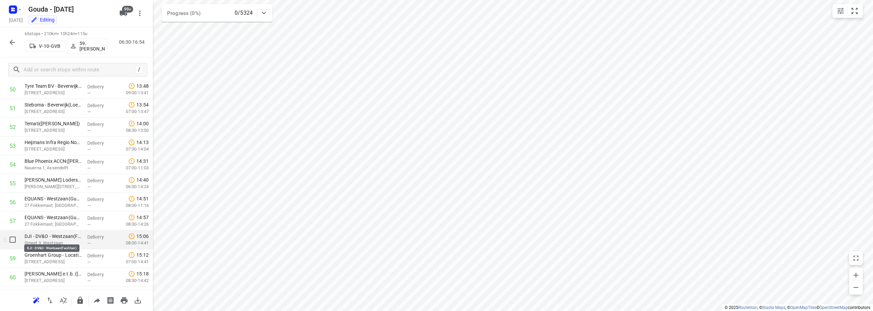
click at [55, 239] on p "DJI - DV&O - Westzaan(Facilitair)" at bounding box center [53, 236] width 57 height 7
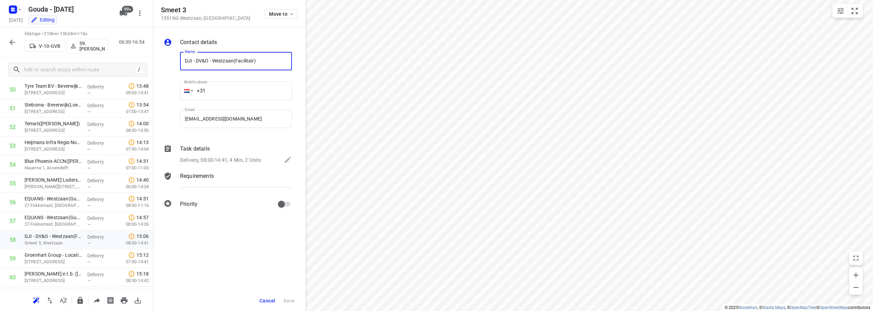
click at [212, 175] on p "Requirements" at bounding box center [197, 176] width 34 height 8
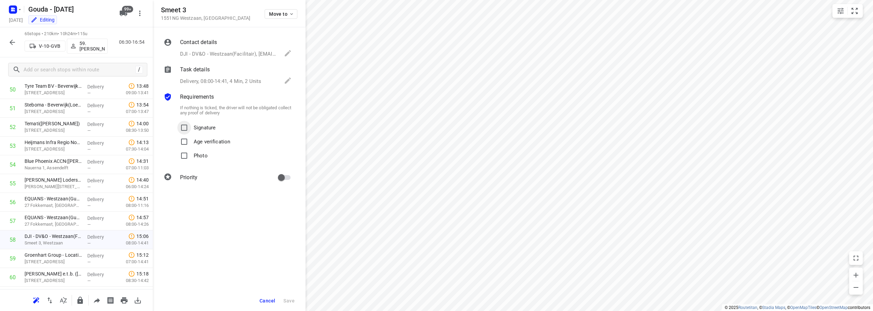
click at [188, 128] on input "Signature" at bounding box center [184, 128] width 14 height 14
checkbox input "true"
click at [291, 297] on button "Save" at bounding box center [289, 300] width 17 height 12
click at [290, 302] on span "Save" at bounding box center [288, 300] width 11 height 5
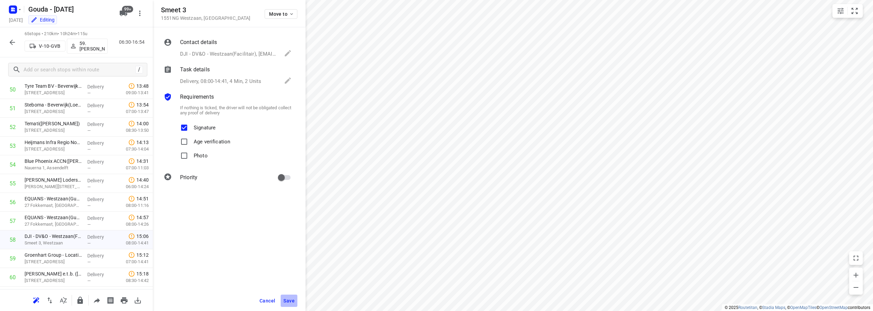
click at [290, 302] on span "Save" at bounding box center [288, 300] width 11 height 5
click at [290, 303] on span "Save" at bounding box center [288, 300] width 11 height 5
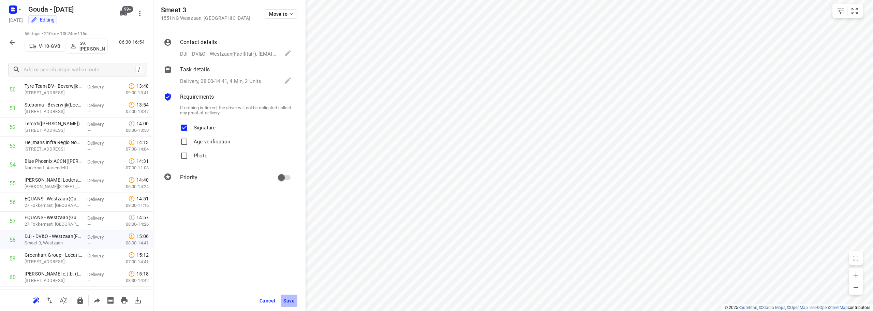
click at [293, 286] on div "Contact details DJI - DV&O - Westzaan(Facilitair), [EMAIL_ADDRESS][PERSON_NAME]…" at bounding box center [229, 168] width 153 height 283
click at [288, 179] on input "primary checkbox" at bounding box center [281, 177] width 39 height 13
click at [291, 302] on span "Save" at bounding box center [288, 300] width 11 height 5
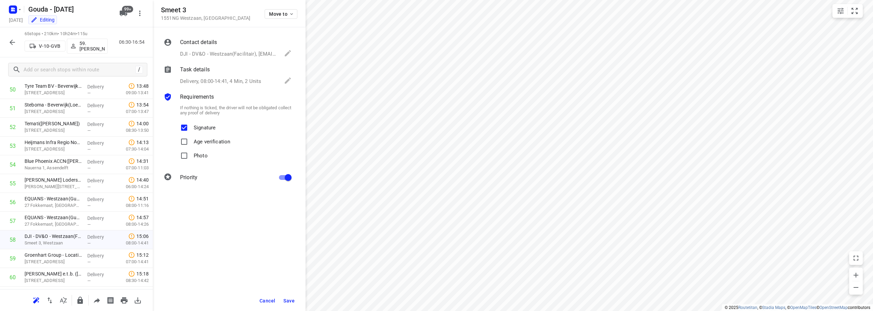
click at [288, 183] on input "primary checkbox" at bounding box center [288, 177] width 39 height 13
checkbox input "false"
drag, startPoint x: 196, startPoint y: 108, endPoint x: 260, endPoint y: 109, distance: 63.8
click at [260, 109] on p "If nothing is ticked, the driver will not be obligated collect any proof of del…" at bounding box center [236, 110] width 112 height 10
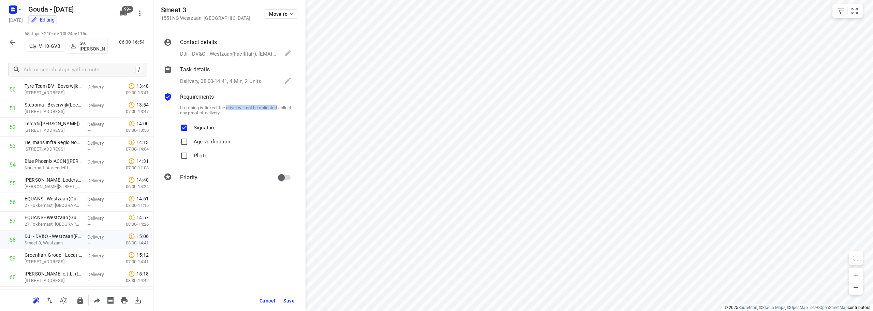
drag, startPoint x: 260, startPoint y: 110, endPoint x: 232, endPoint y: 109, distance: 28.3
click at [232, 109] on p "If nothing is ticked, the driver will not be obligated collect any proof of del…" at bounding box center [236, 110] width 112 height 10
click at [231, 109] on p "If nothing is ticked, the driver will not be obligated collect any proof of del…" at bounding box center [236, 110] width 112 height 10
click at [187, 141] on input "Age verification" at bounding box center [184, 142] width 14 height 14
checkbox input "true"
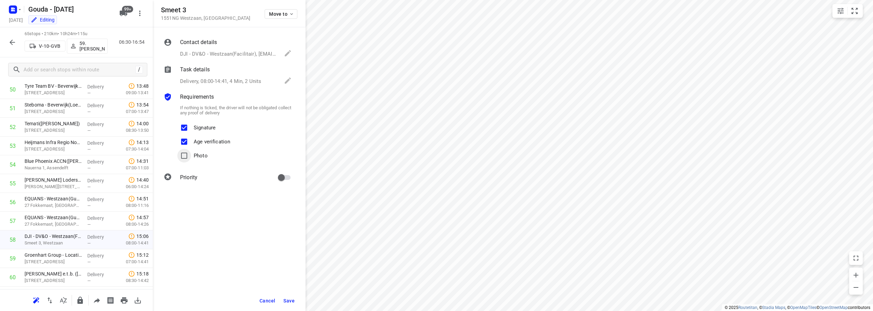
click at [185, 156] on input "Photo" at bounding box center [184, 156] width 14 height 14
click at [286, 302] on span "Save" at bounding box center [288, 300] width 11 height 5
click at [287, 303] on span "Save" at bounding box center [288, 300] width 11 height 5
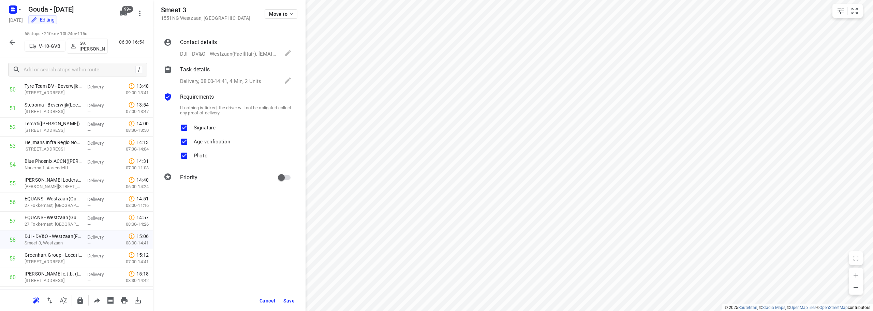
click at [287, 303] on span "Save" at bounding box center [288, 300] width 11 height 5
click at [187, 151] on input "Photo" at bounding box center [184, 156] width 14 height 14
checkbox input "false"
click at [186, 142] on input "Age verification" at bounding box center [184, 142] width 14 height 14
checkbox input "false"
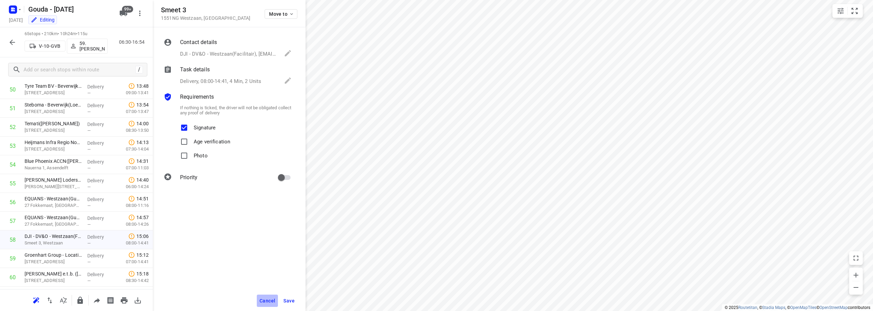
click at [272, 303] on span "Cancel" at bounding box center [268, 300] width 16 height 5
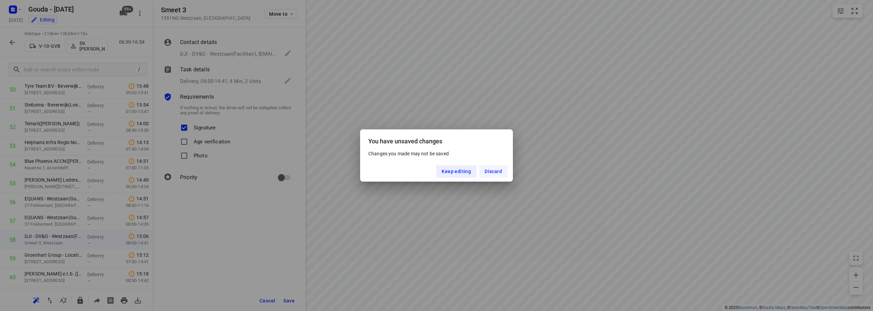
click at [496, 168] on button "Discard" at bounding box center [493, 171] width 28 height 12
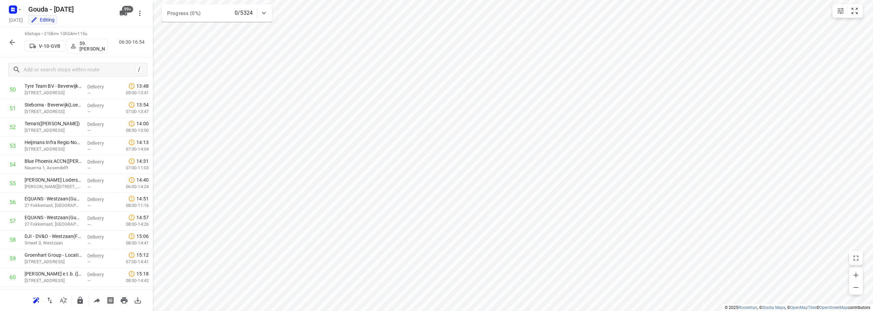
click at [11, 44] on icon "button" at bounding box center [12, 42] width 8 height 8
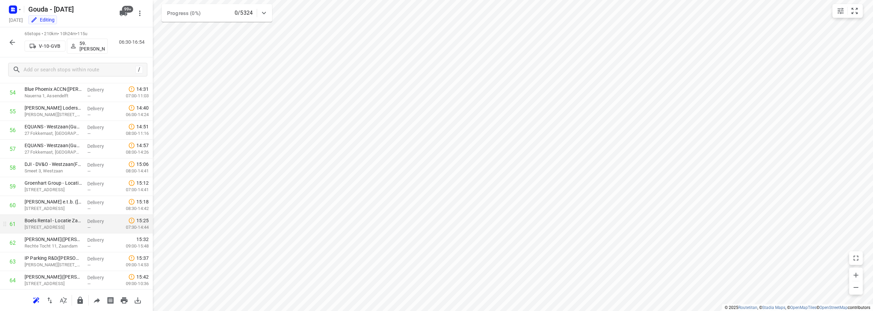
scroll to position [1065, 0]
click at [75, 133] on p "Smeet 3, Westzaan" at bounding box center [53, 132] width 57 height 7
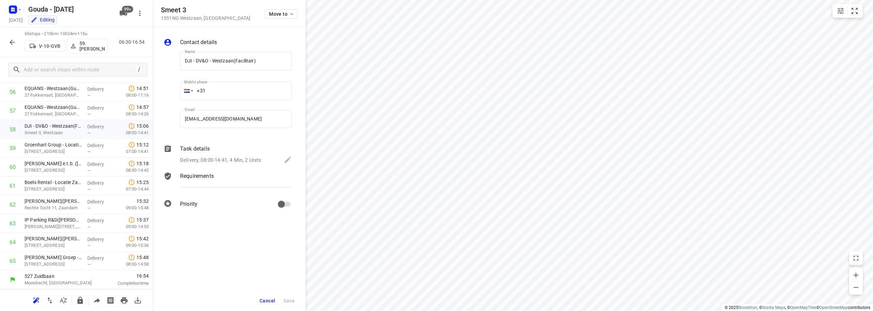
click at [246, 251] on div "Contact details Name DJI - DV&O - Westzaan(Facilitair) Name Mobile phone +31 ​ …" at bounding box center [229, 168] width 153 height 283
click at [217, 180] on div "Requirements" at bounding box center [236, 182] width 115 height 23
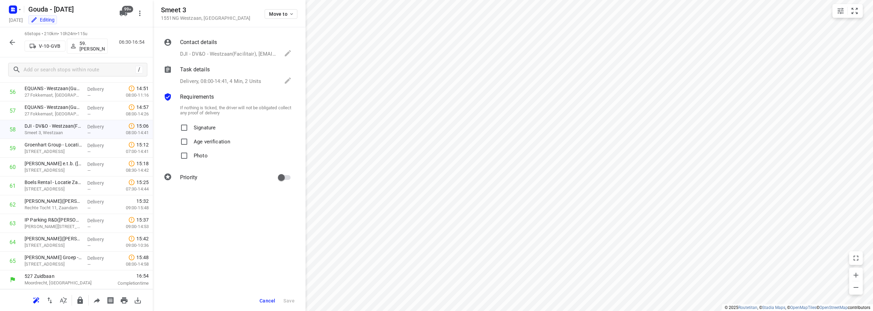
click at [203, 122] on p "Signature" at bounding box center [205, 126] width 22 height 10
click at [191, 122] on input "Signature" at bounding box center [184, 128] width 14 height 14
click at [290, 300] on span "Save" at bounding box center [288, 300] width 11 height 5
click at [289, 298] on span "Save" at bounding box center [288, 300] width 11 height 5
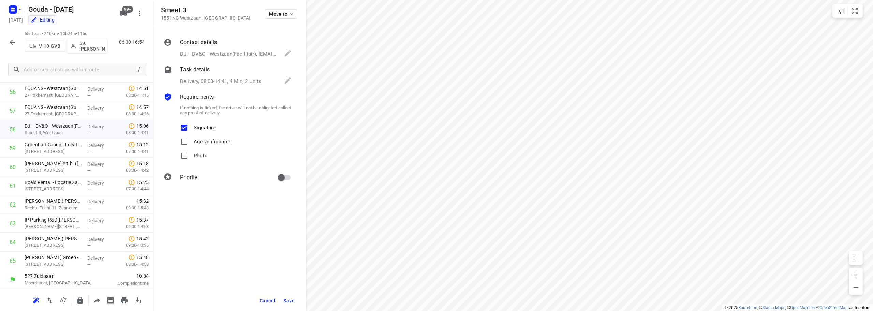
click at [289, 298] on span "Save" at bounding box center [288, 300] width 11 height 5
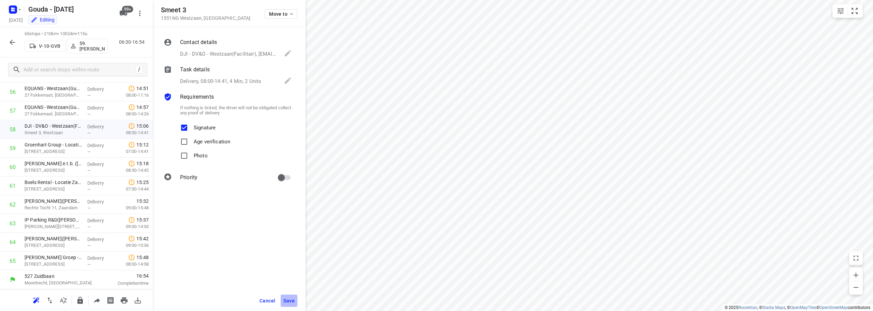
click at [289, 298] on span "Save" at bounding box center [288, 300] width 11 height 5
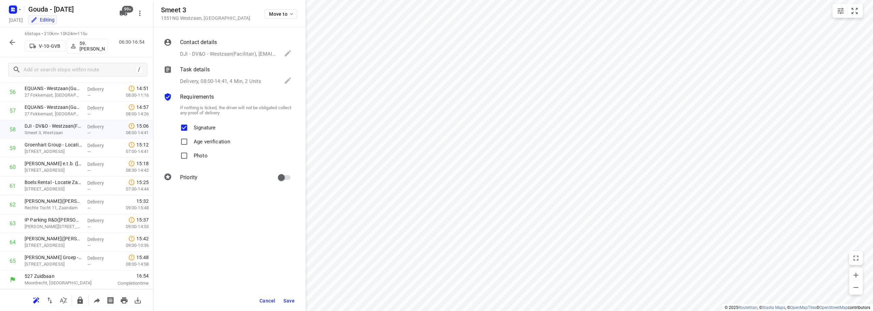
click at [265, 237] on div "Contact details DJI - DV&O - Westzaan(Facilitair), [EMAIL_ADDRESS][PERSON_NAME]…" at bounding box center [229, 168] width 153 height 283
click at [53, 122] on p "DJI - DV&O - Westzaan(Facilitair)" at bounding box center [53, 125] width 57 height 7
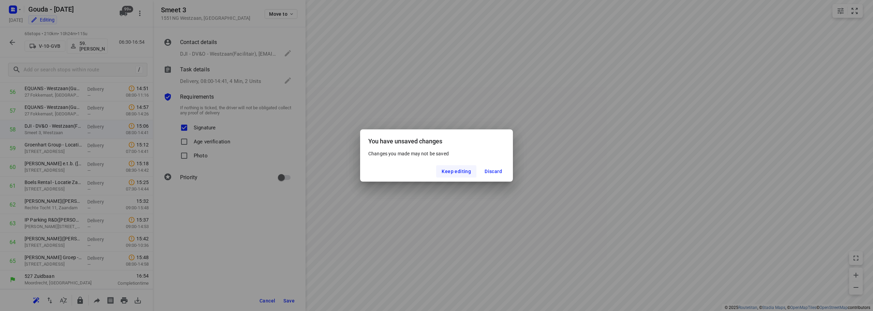
click at [469, 171] on span "Keep editing" at bounding box center [456, 170] width 29 height 5
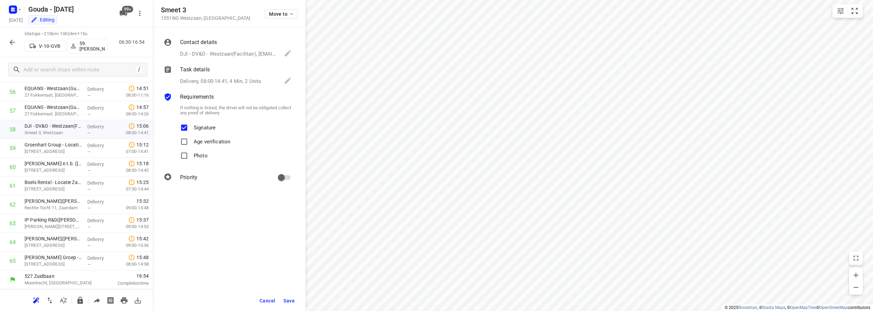
click at [206, 128] on p "Signature" at bounding box center [205, 126] width 22 height 10
click at [191, 128] on input "Signature" at bounding box center [184, 128] width 14 height 14
click at [203, 128] on p "Signature" at bounding box center [205, 126] width 22 height 10
click at [191, 128] on input "Signature" at bounding box center [184, 128] width 14 height 14
checkbox input "true"
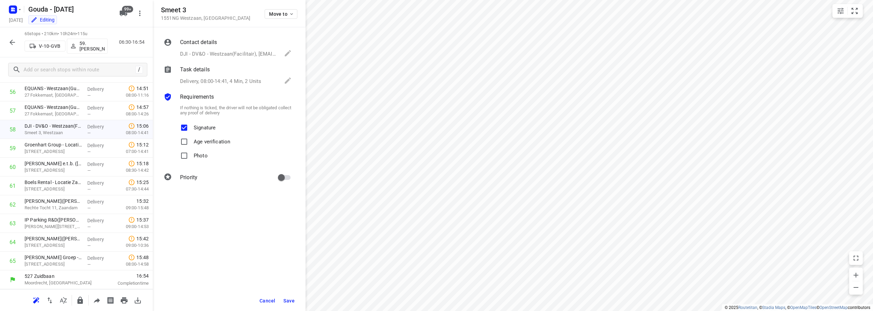
click at [292, 300] on span "Save" at bounding box center [288, 300] width 11 height 5
click at [284, 283] on div "Contact details DJI - DV&O - Westzaan(Facilitair), [EMAIL_ADDRESS][PERSON_NAME]…" at bounding box center [229, 168] width 153 height 283
click at [39, 111] on p "27 Fokkemast, [GEOGRAPHIC_DATA]" at bounding box center [53, 114] width 57 height 7
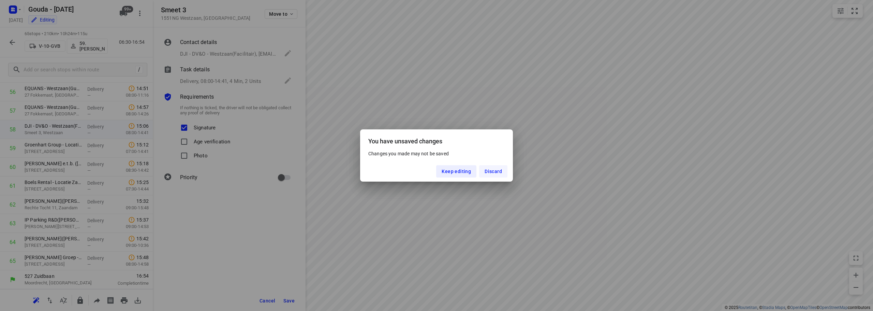
click at [498, 172] on span "Discard" at bounding box center [493, 170] width 17 height 5
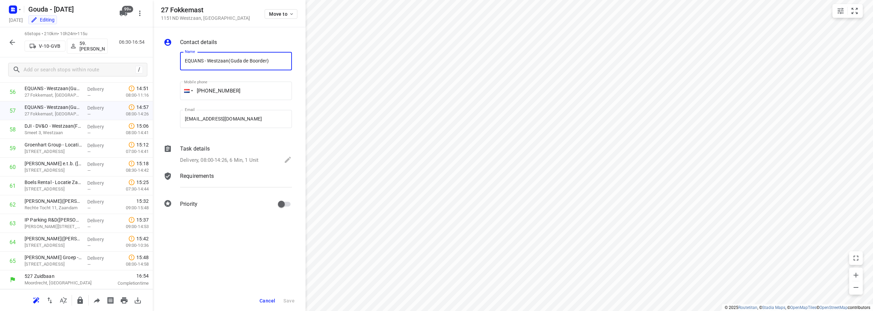
click at [271, 298] on span "Cancel" at bounding box center [268, 300] width 16 height 5
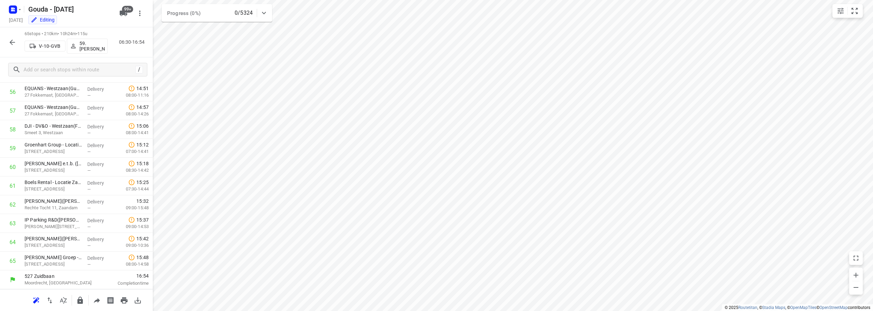
click at [16, 43] on icon "button" at bounding box center [12, 42] width 8 height 8
